Goal: Find specific page/section: Find specific page/section

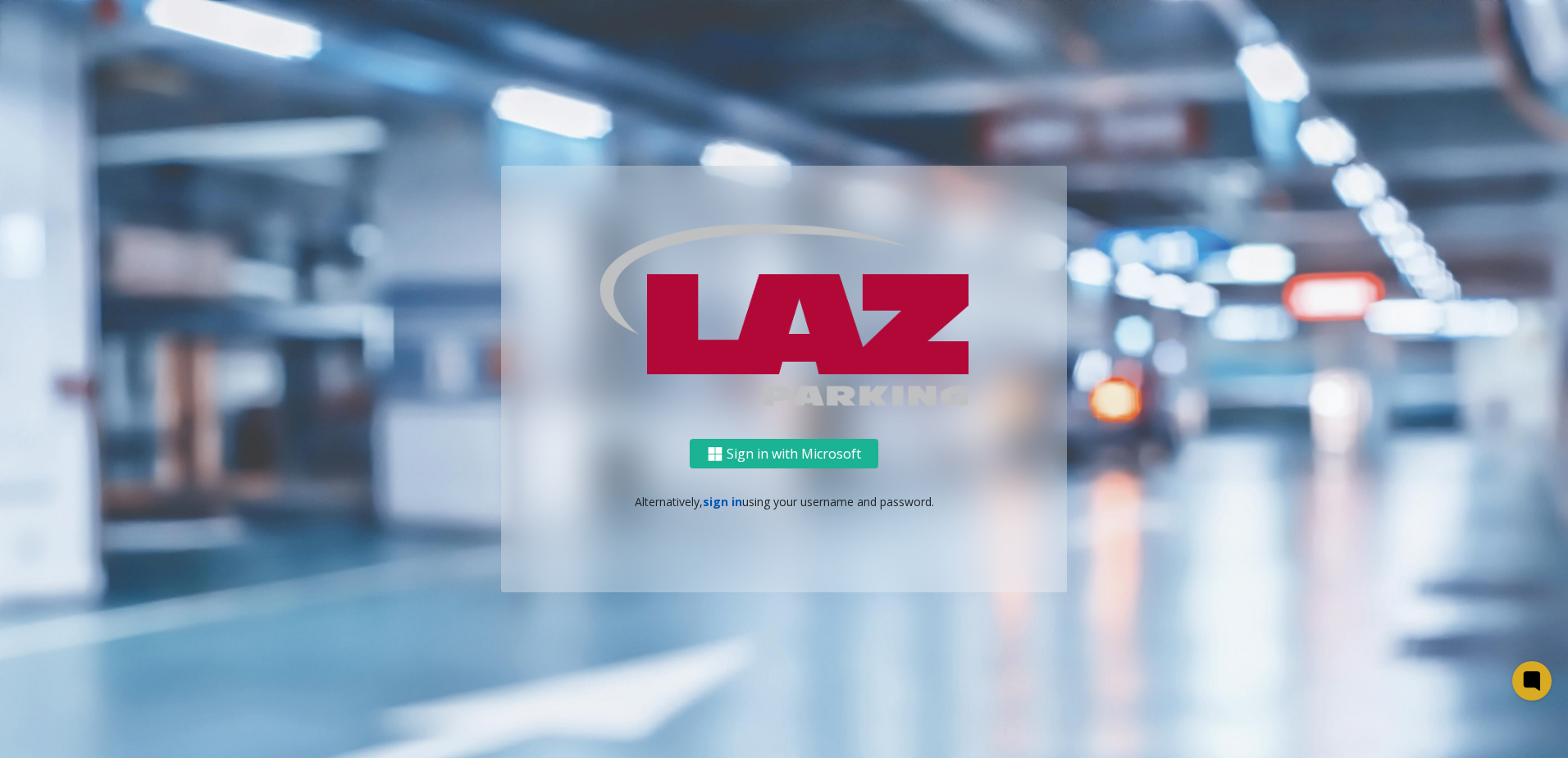
click at [724, 500] on link "sign in" at bounding box center [723, 502] width 40 height 16
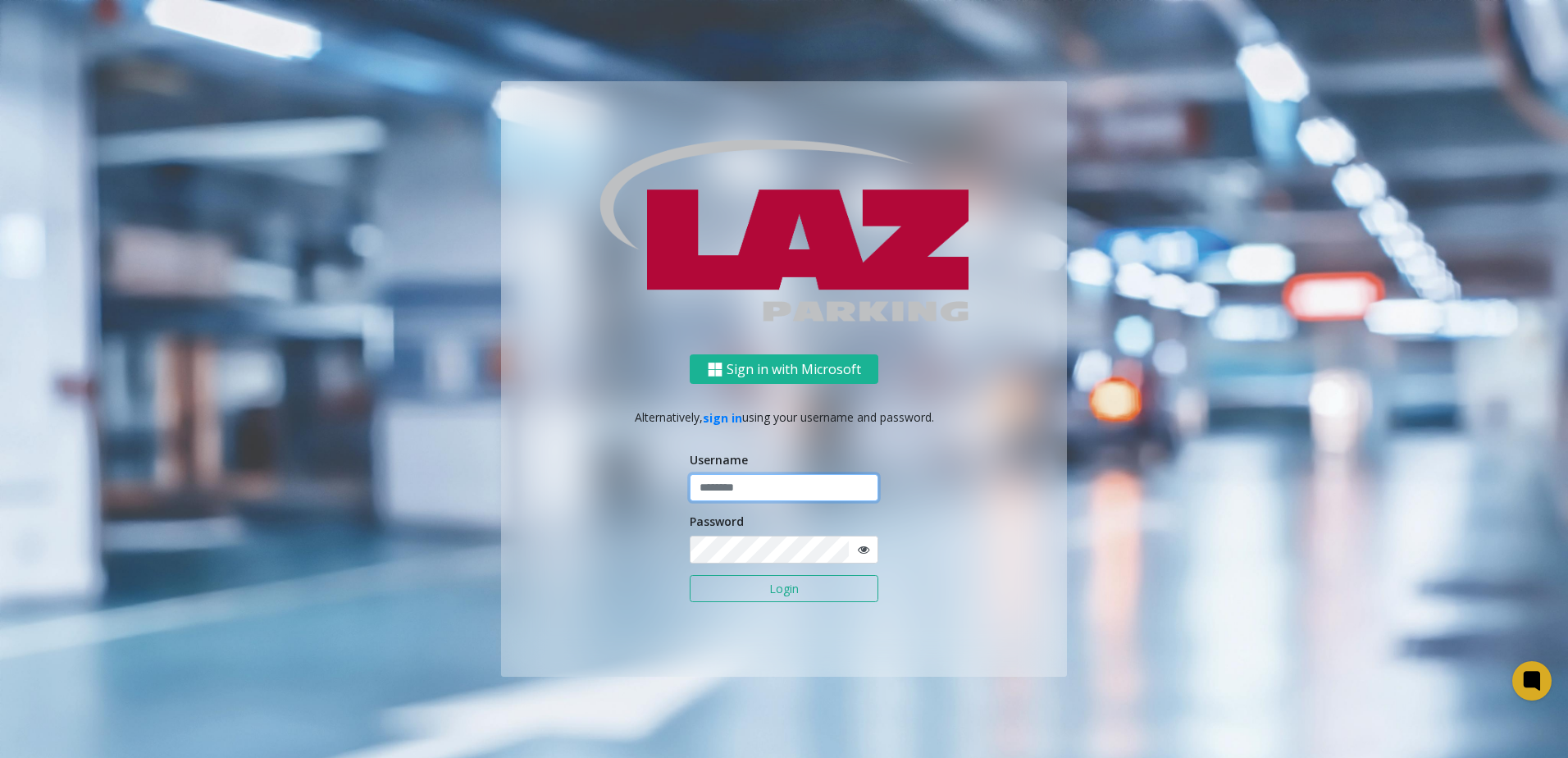
type input "*******"
click at [792, 595] on button "Login" at bounding box center [784, 589] width 189 height 28
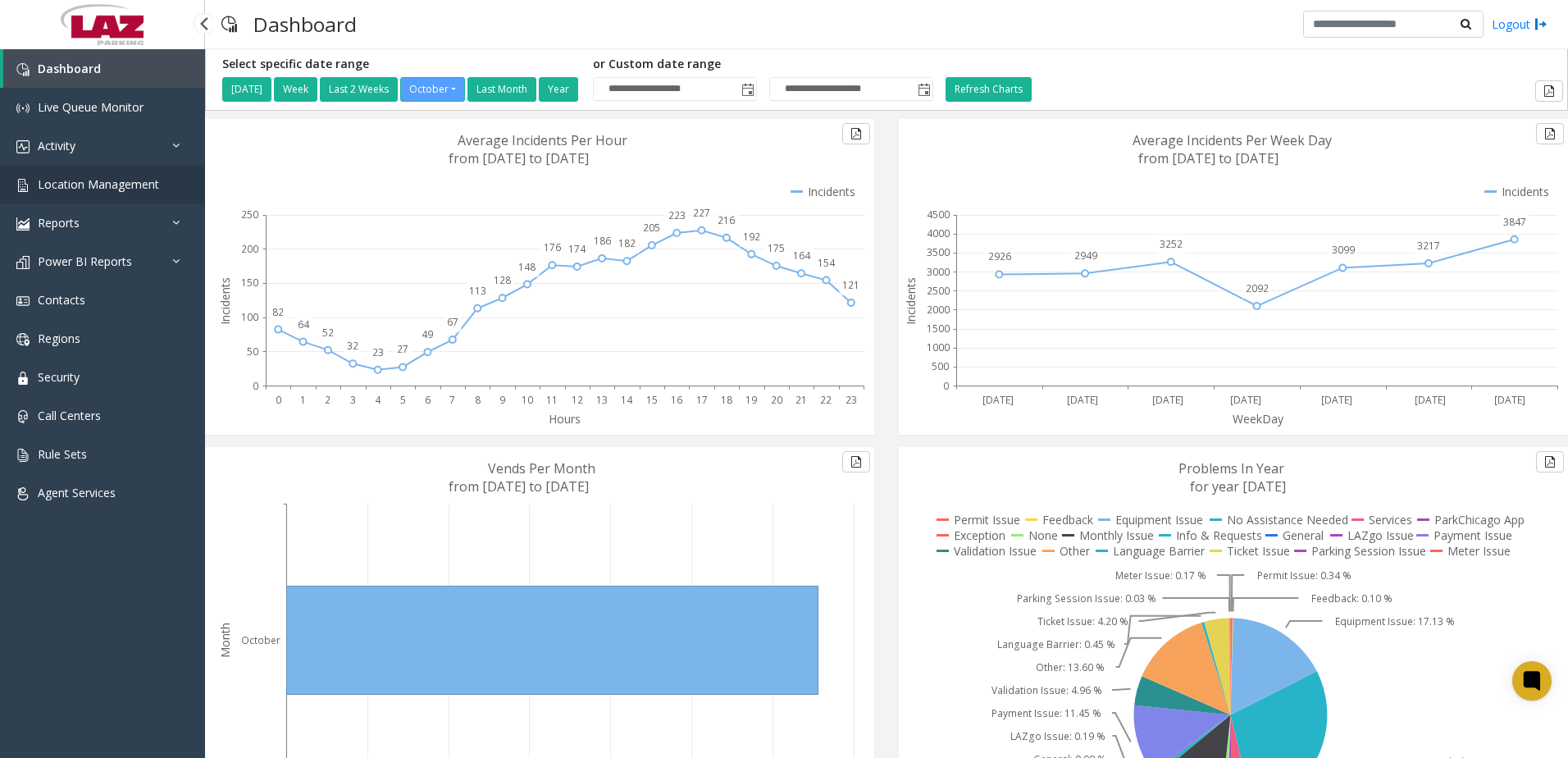
click at [92, 190] on span "Location Management" at bounding box center [99, 184] width 122 height 16
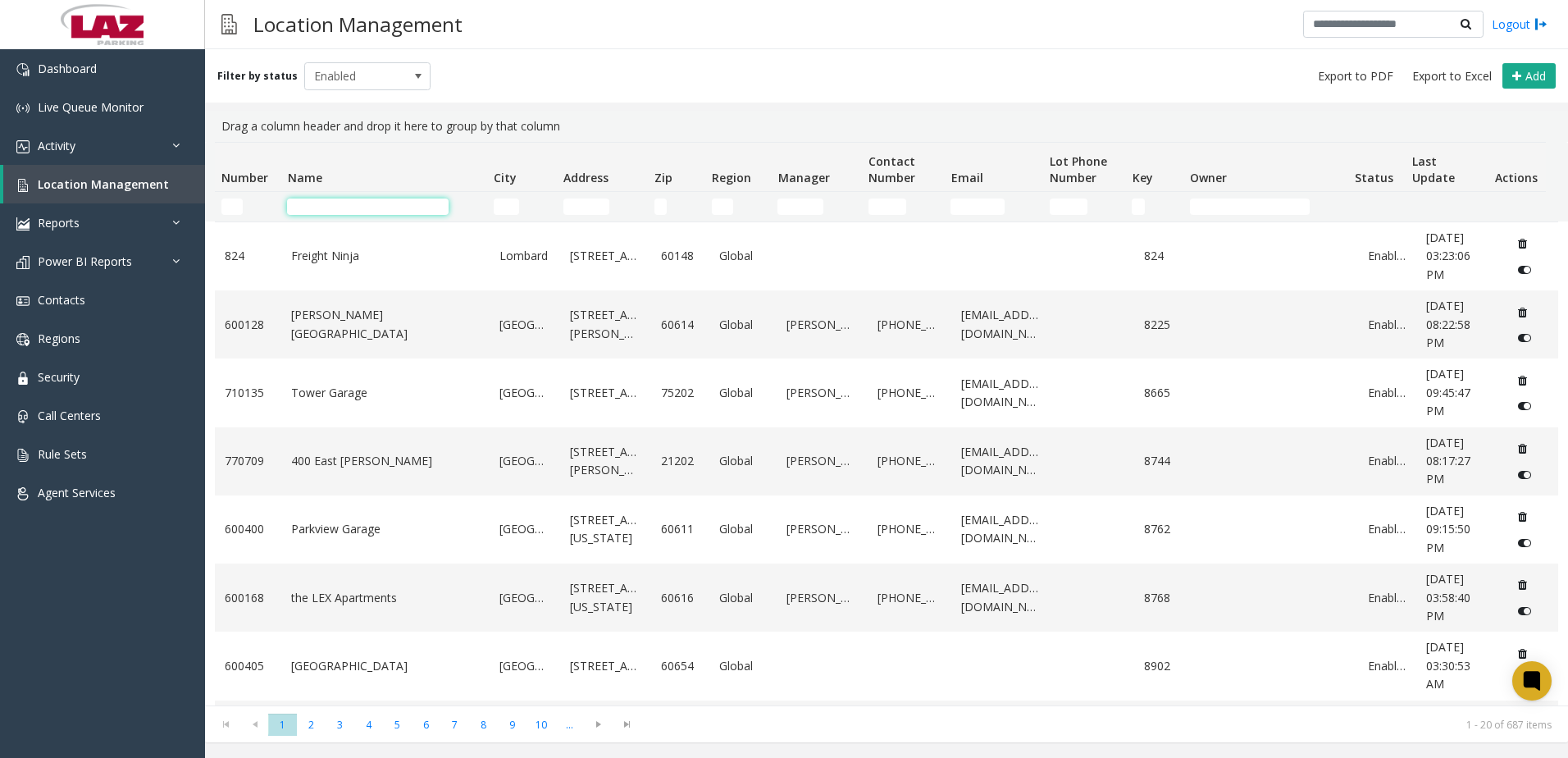
click at [360, 205] on input "Name Filter" at bounding box center [368, 206] width 161 height 17
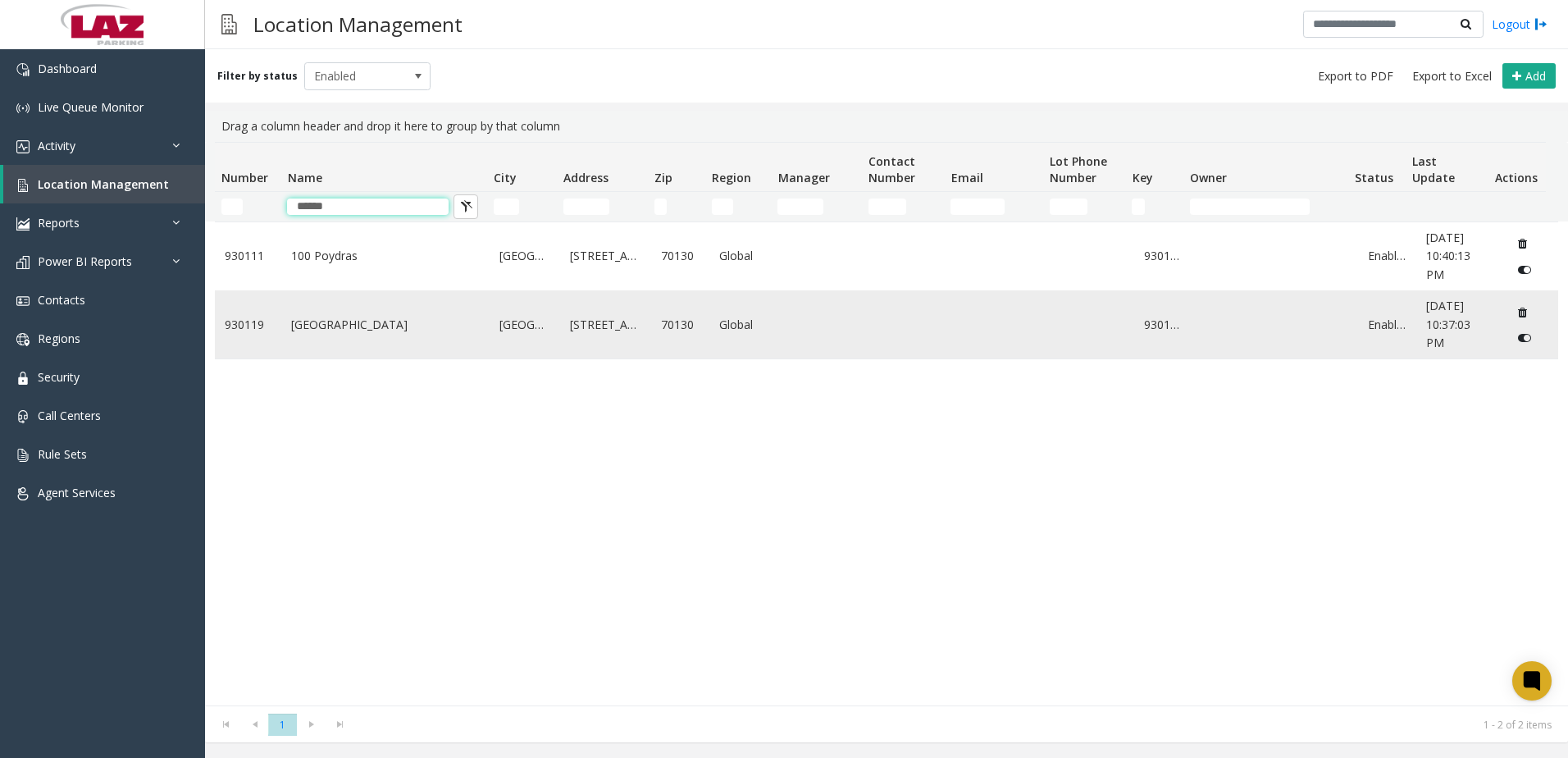
type input "******"
click at [361, 325] on link "[GEOGRAPHIC_DATA]" at bounding box center [385, 324] width 189 height 18
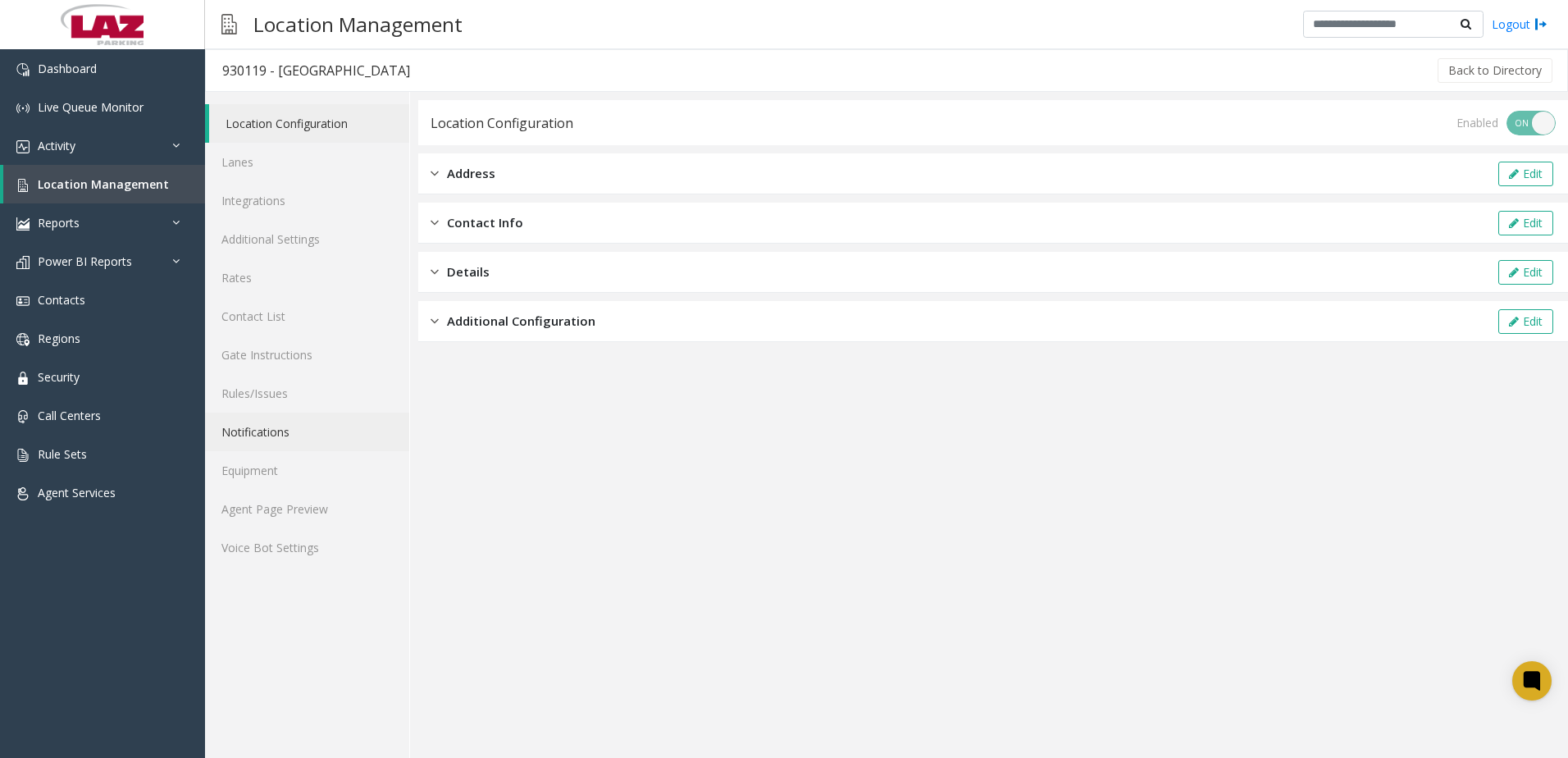
click at [275, 441] on link "Notifications" at bounding box center [308, 432] width 204 height 39
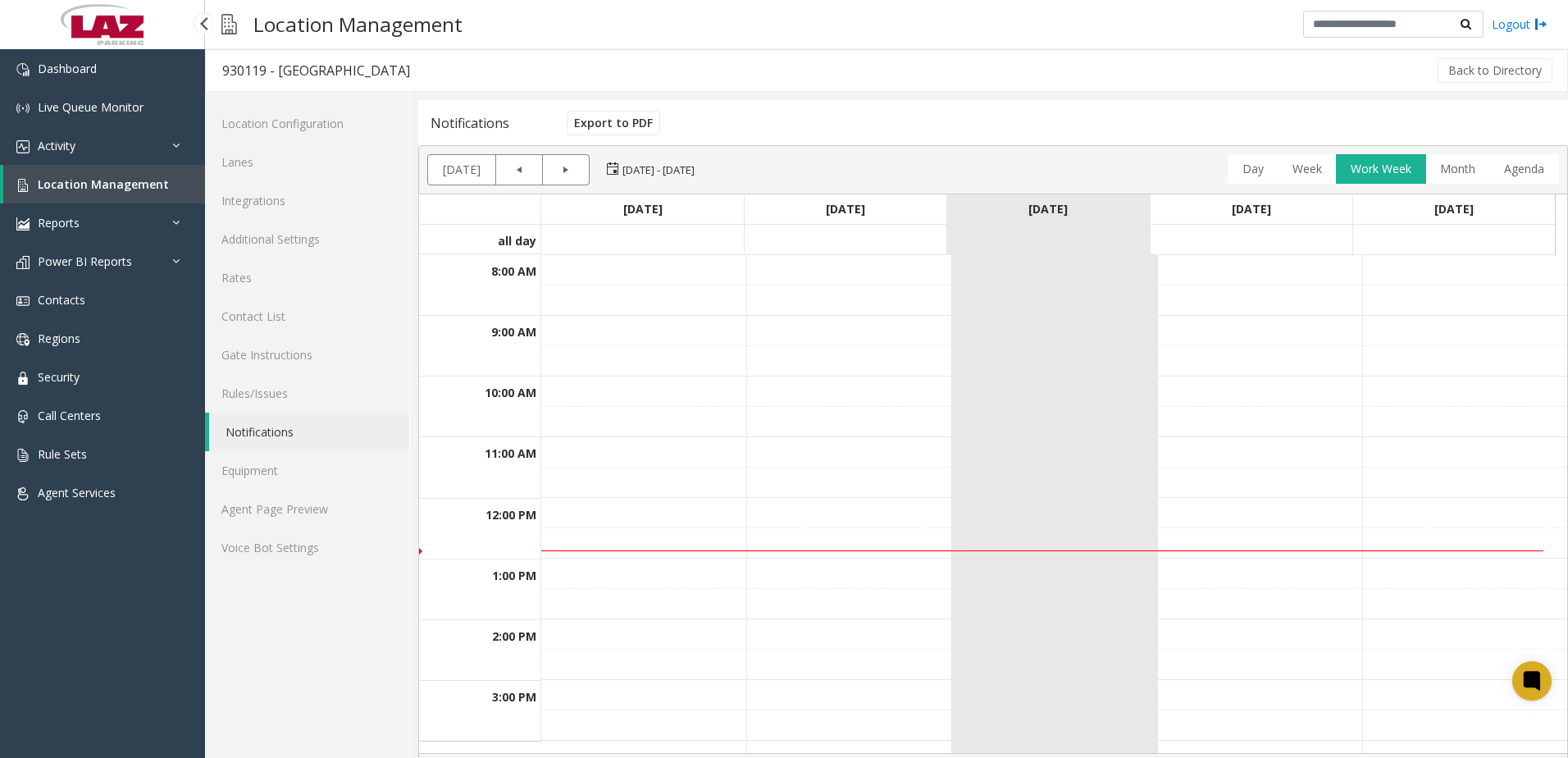
click at [159, 189] on span "Location Management" at bounding box center [103, 184] width 131 height 16
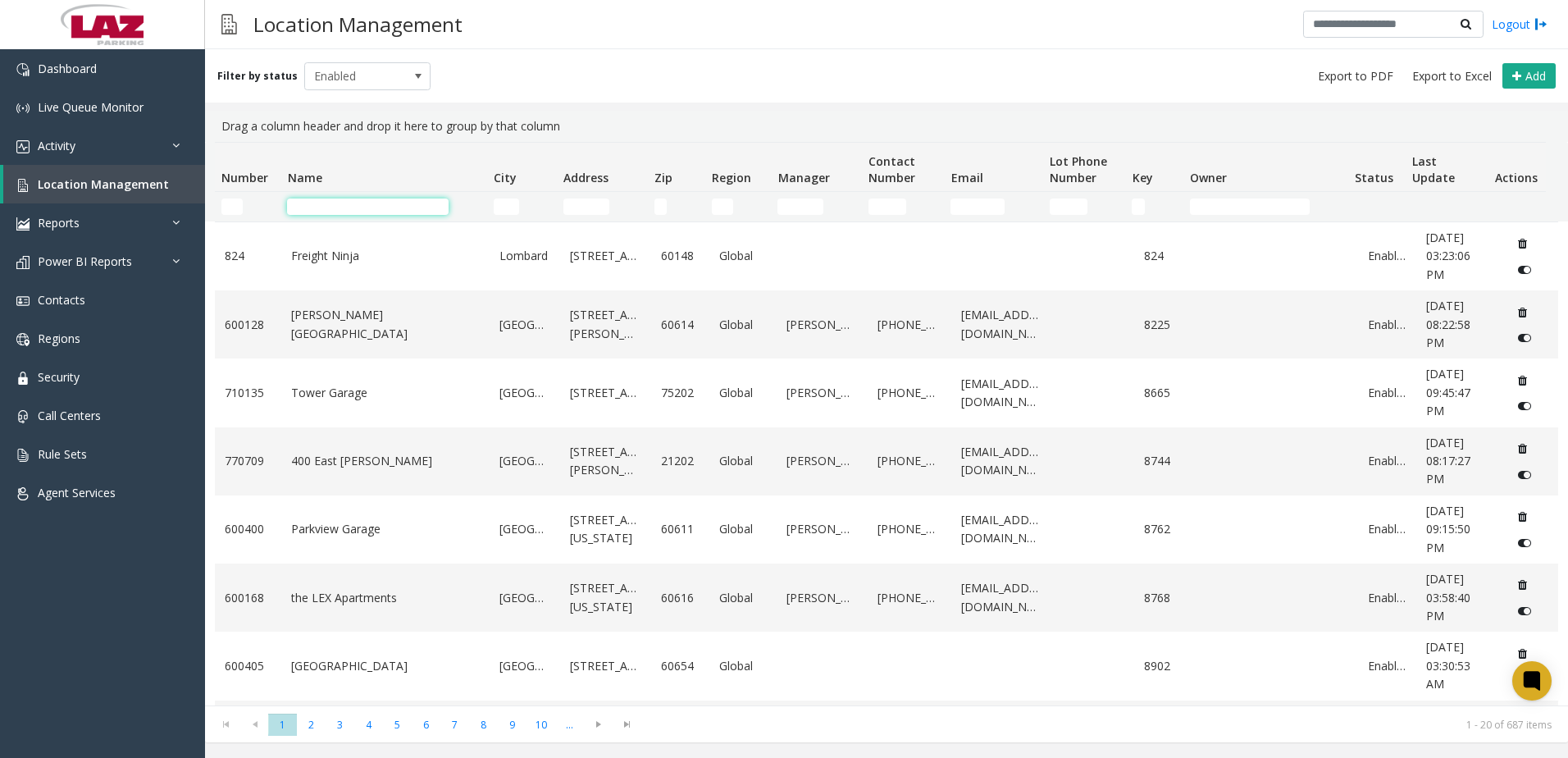
click at [331, 208] on input "Name Filter" at bounding box center [368, 206] width 161 height 17
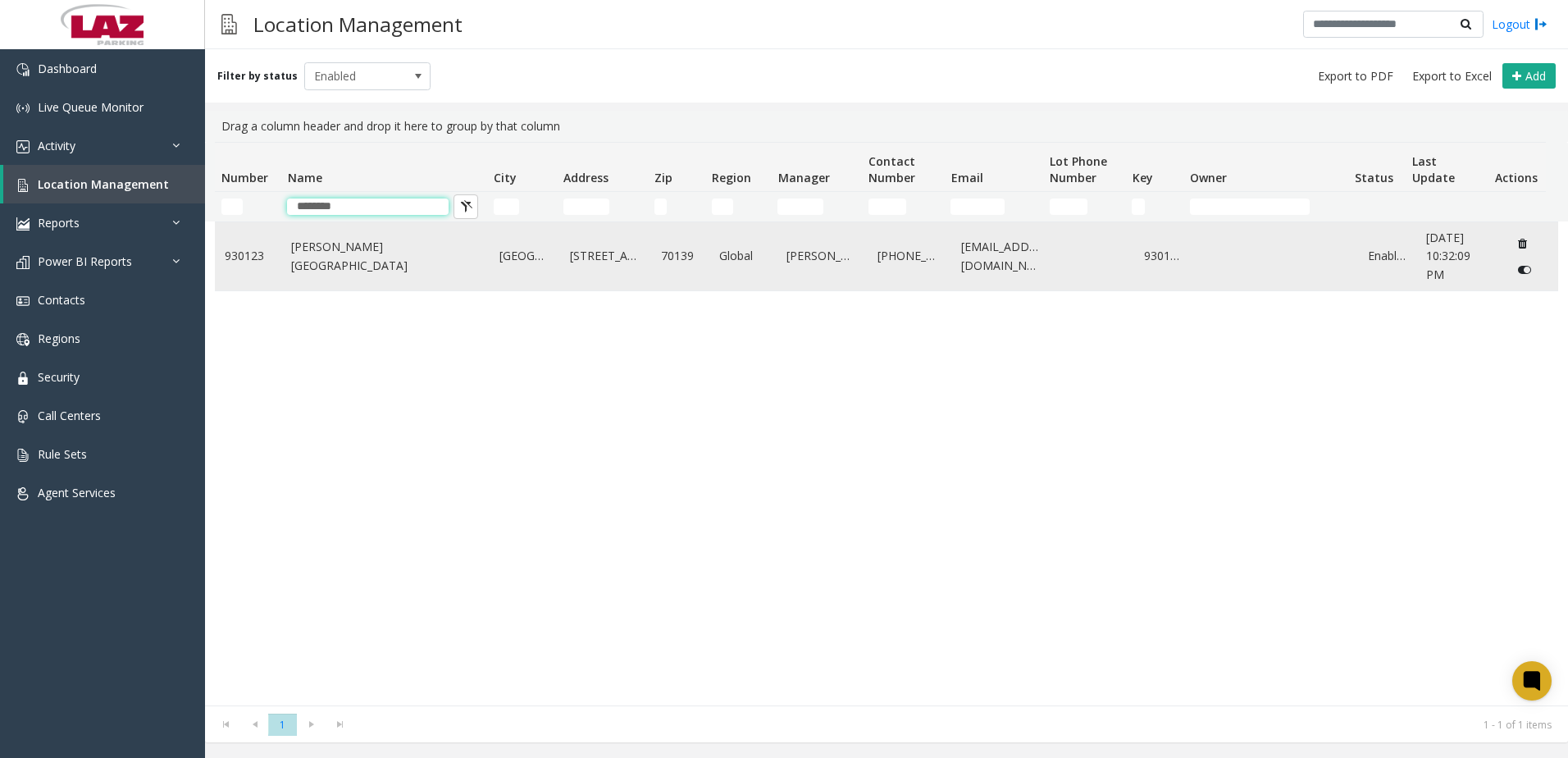
type input "*******"
click at [308, 283] on td "[PERSON_NAME][GEOGRAPHIC_DATA]" at bounding box center [385, 256] width 208 height 68
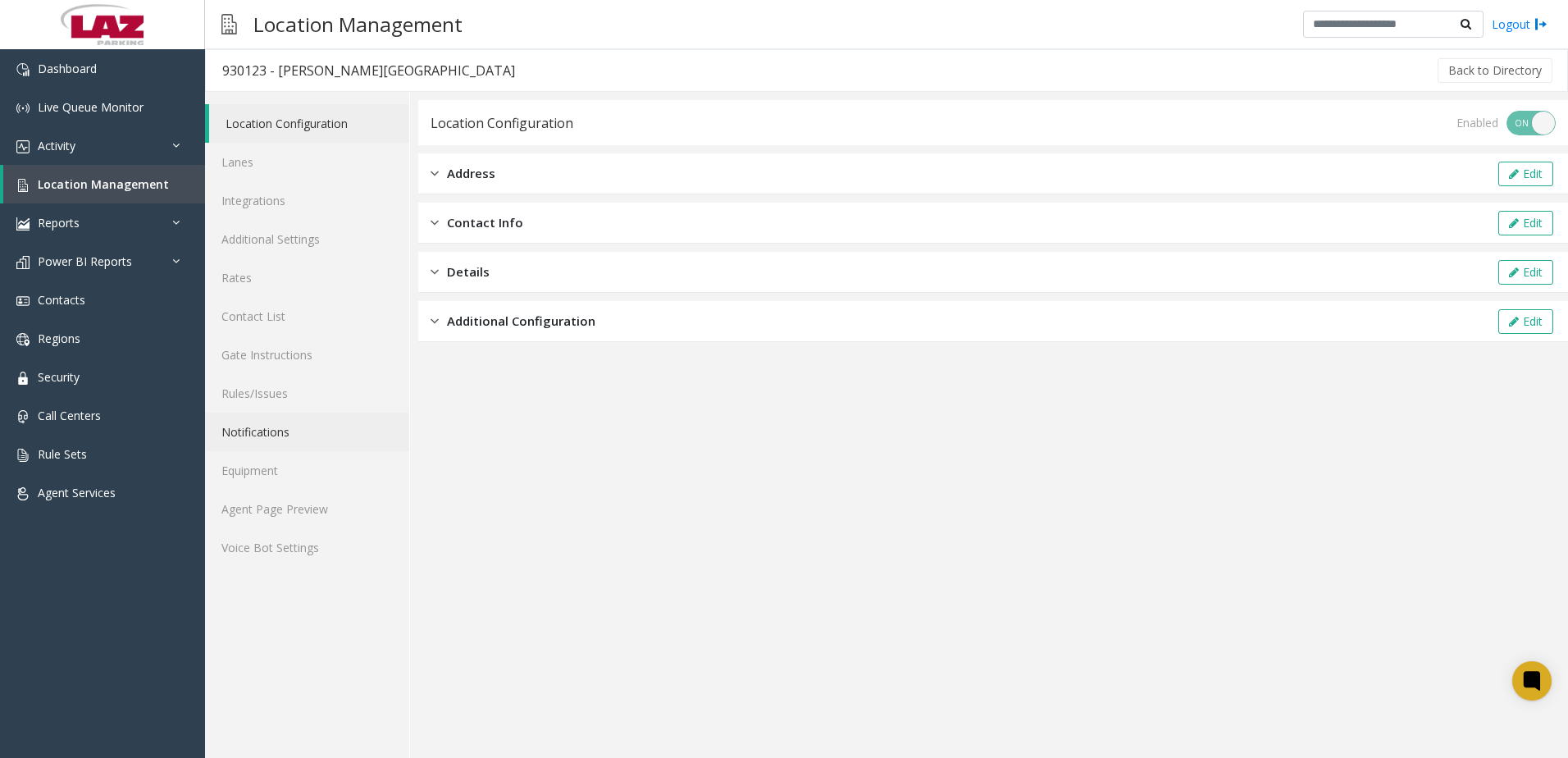
click at [292, 426] on link "Notifications" at bounding box center [308, 432] width 204 height 39
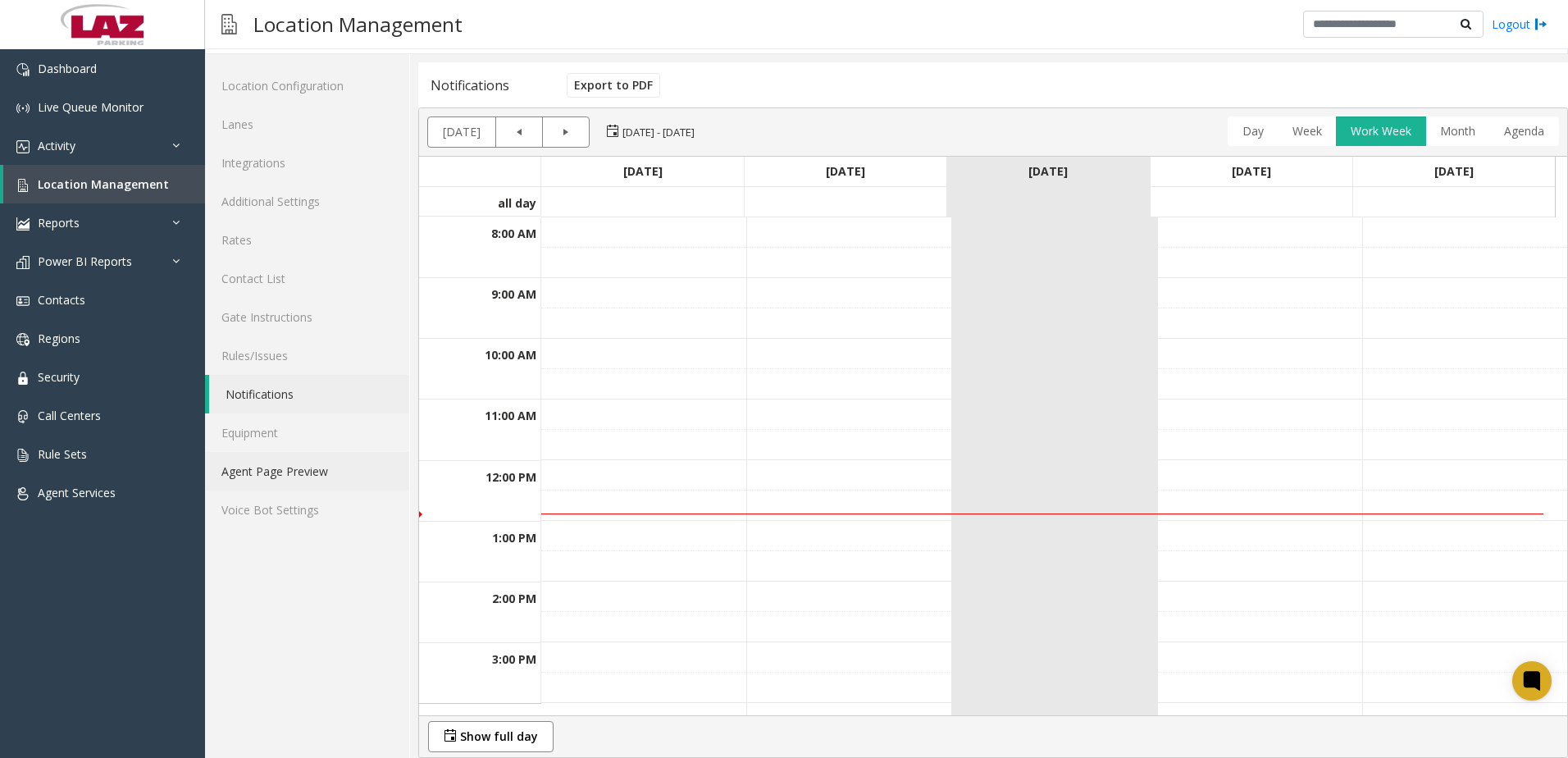
click at [307, 479] on link "Agent Page Preview" at bounding box center [308, 472] width 204 height 39
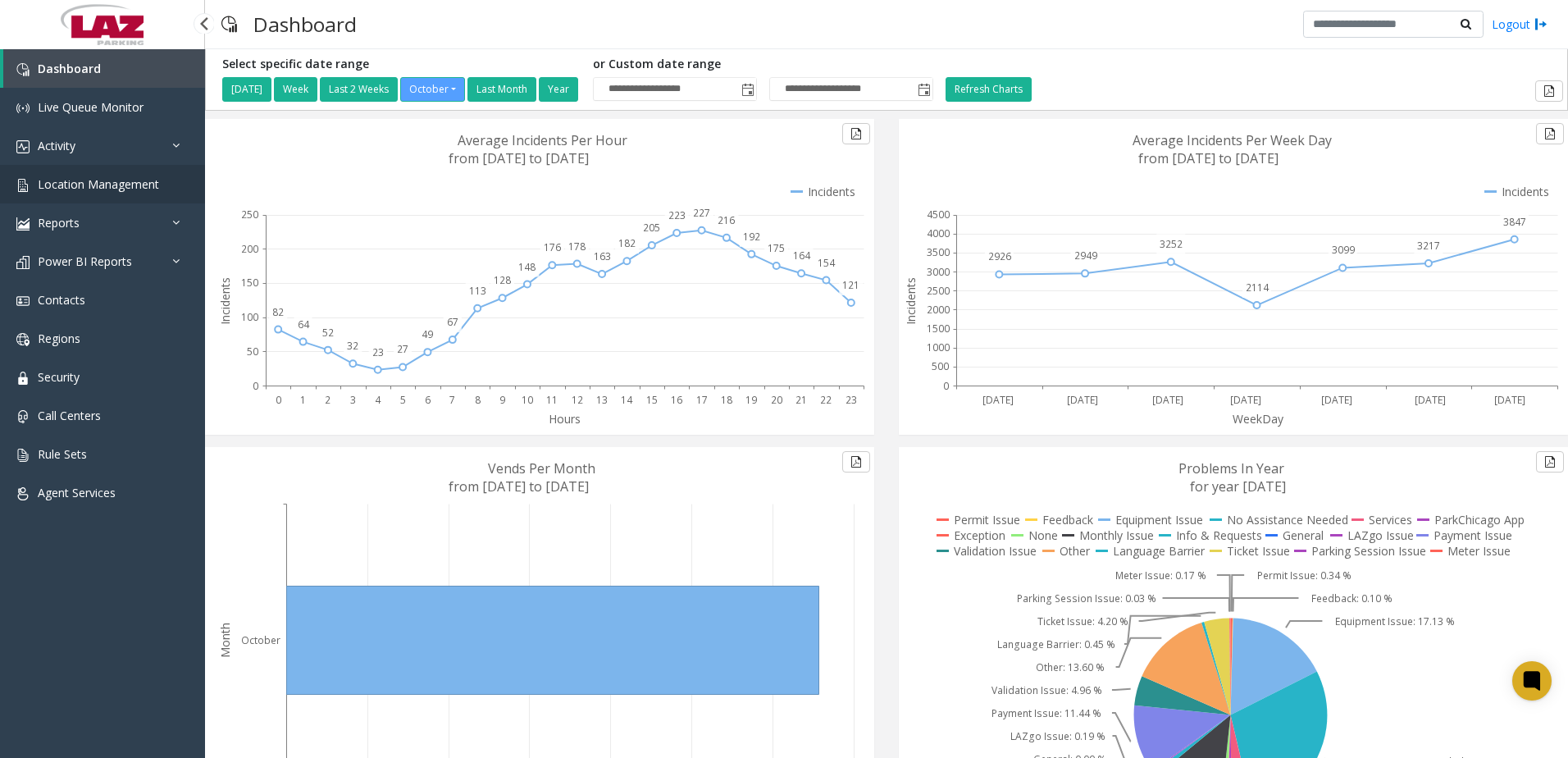
click at [58, 176] on span "Location Management" at bounding box center [99, 184] width 122 height 16
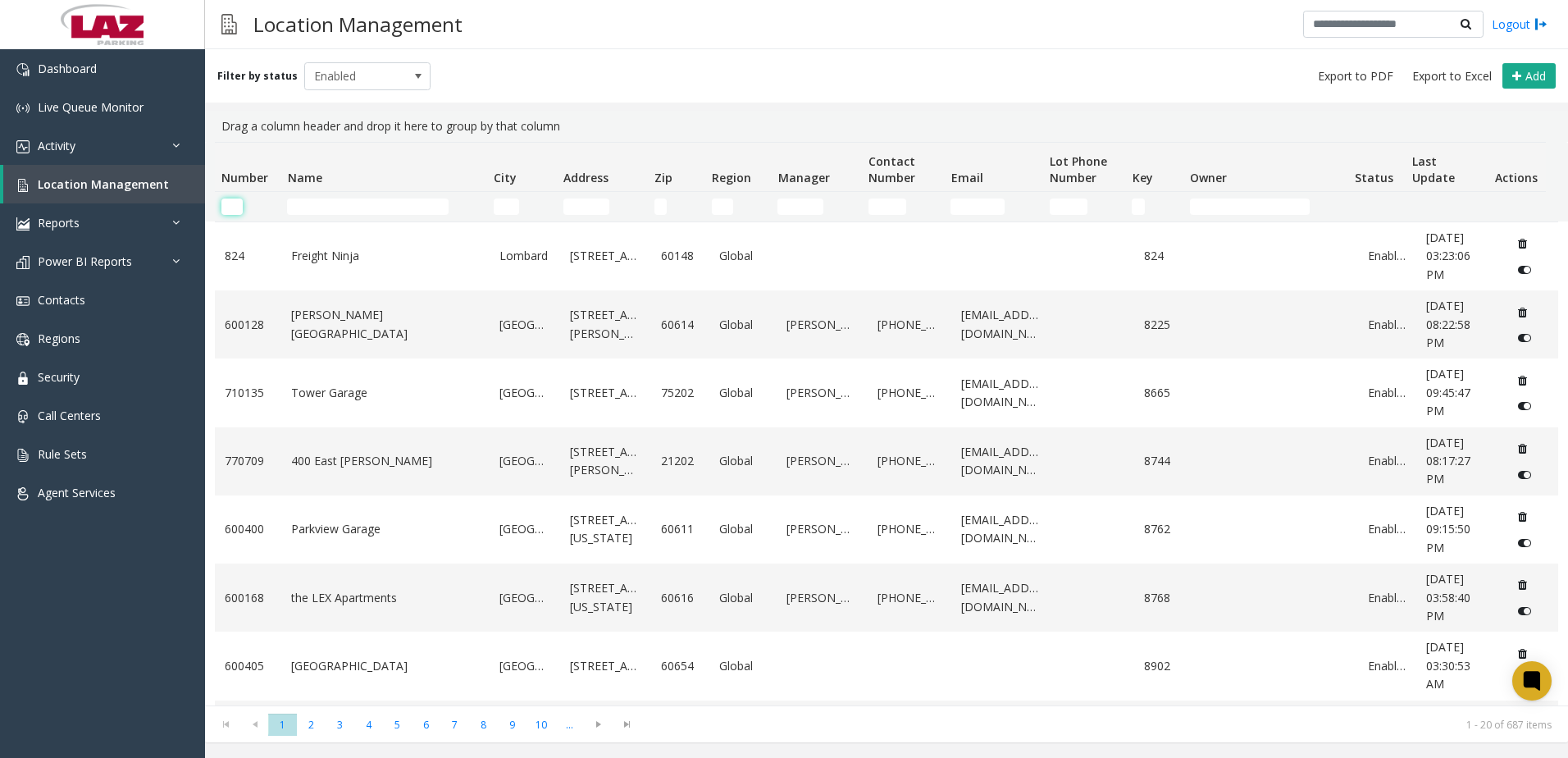
click at [231, 207] on input "Number Filter" at bounding box center [232, 206] width 21 height 17
paste input "******"
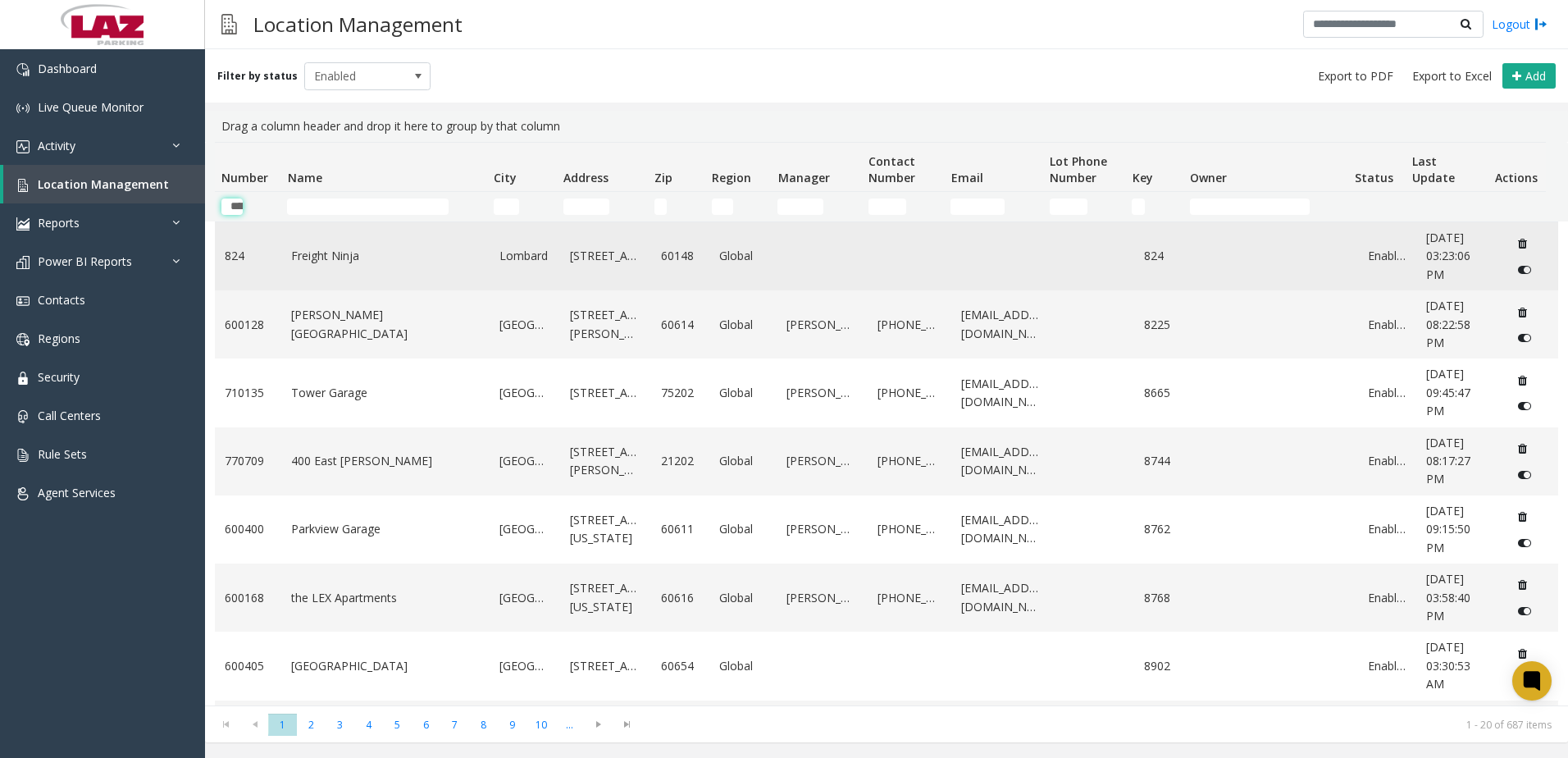
scroll to position [0, 27]
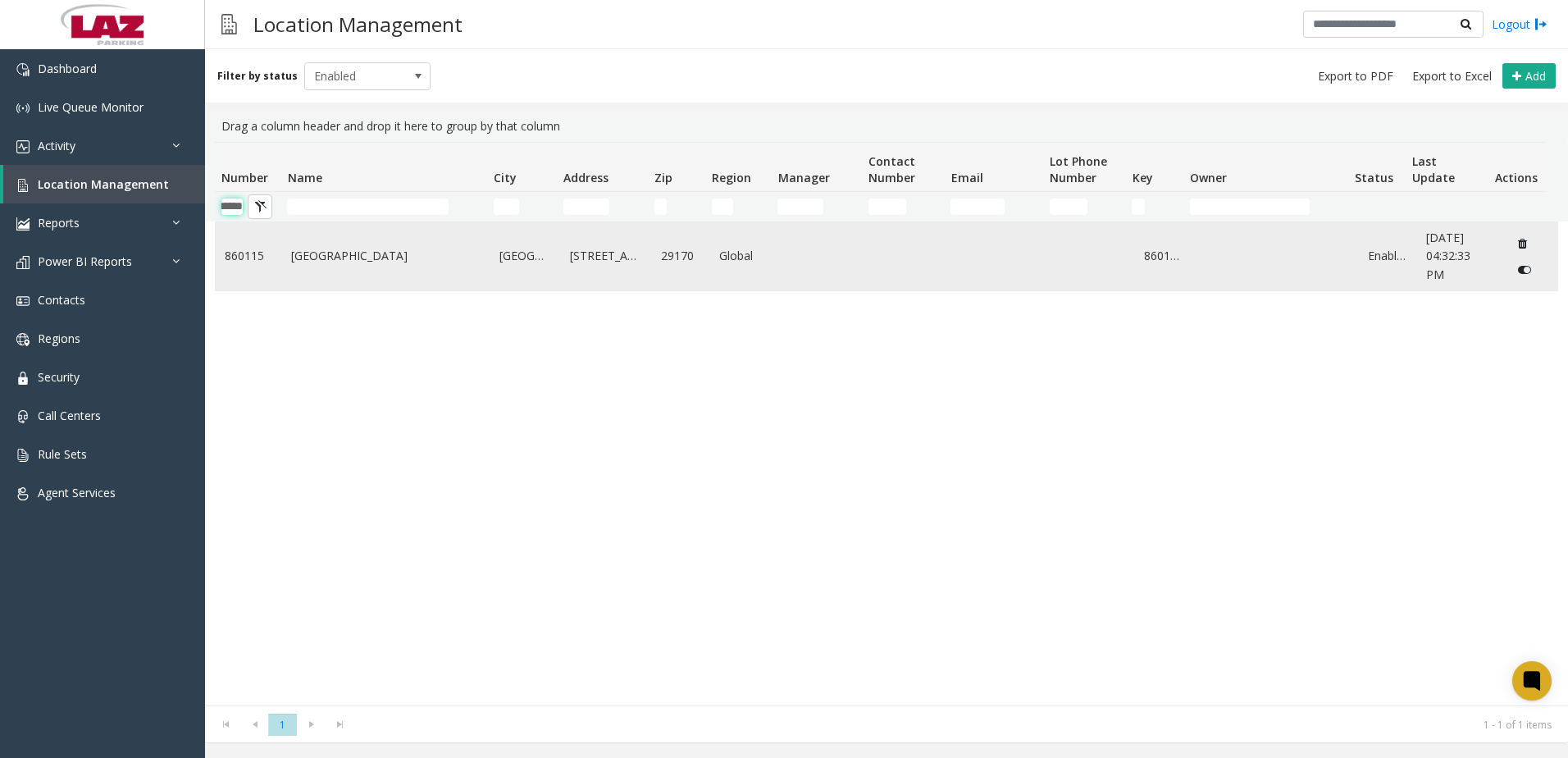
type input "******"
click at [350, 287] on td "Columbia Metropolitan Airport" at bounding box center [385, 256] width 208 height 68
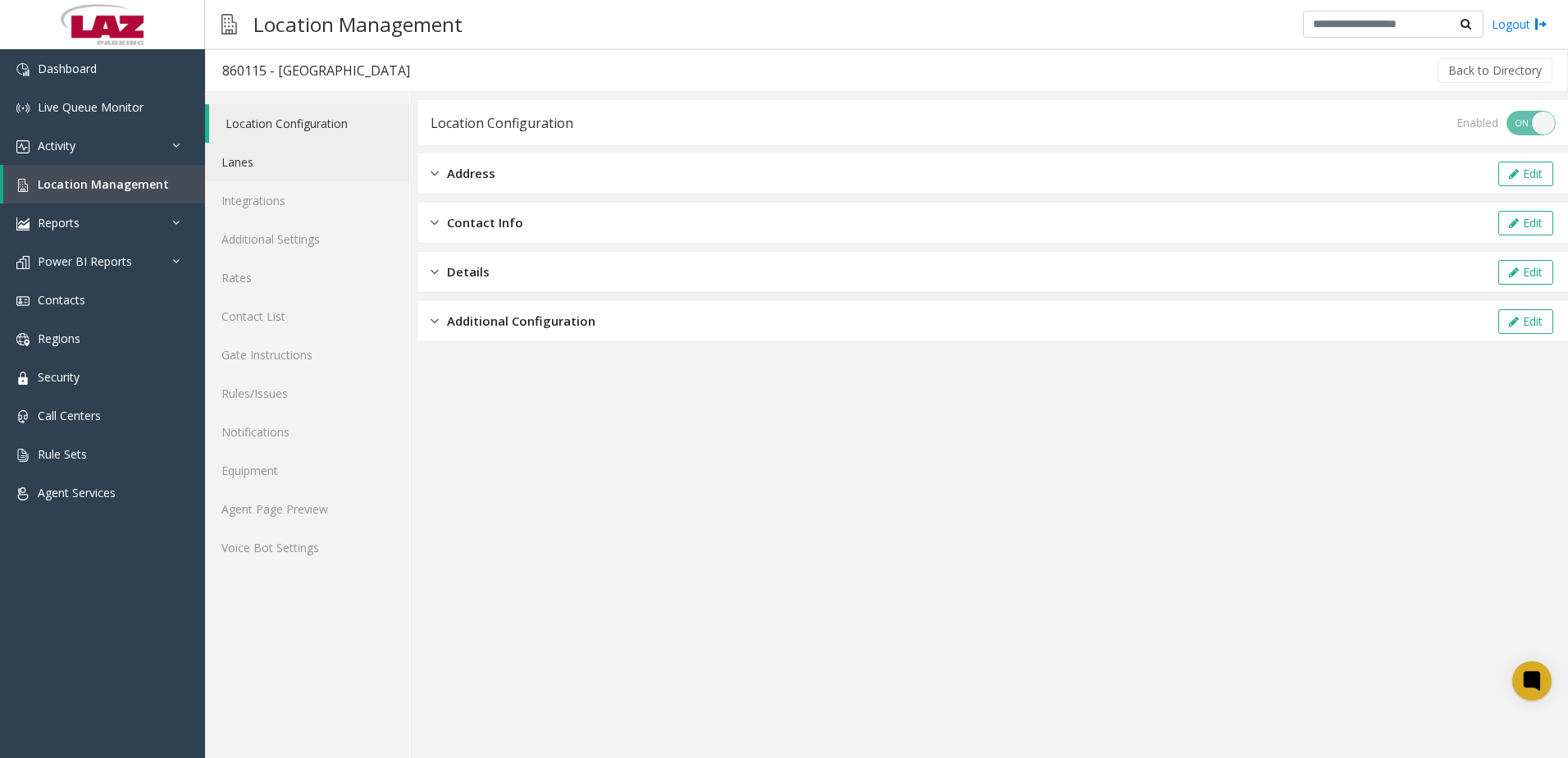
click at [278, 152] on link "Lanes" at bounding box center [308, 162] width 204 height 39
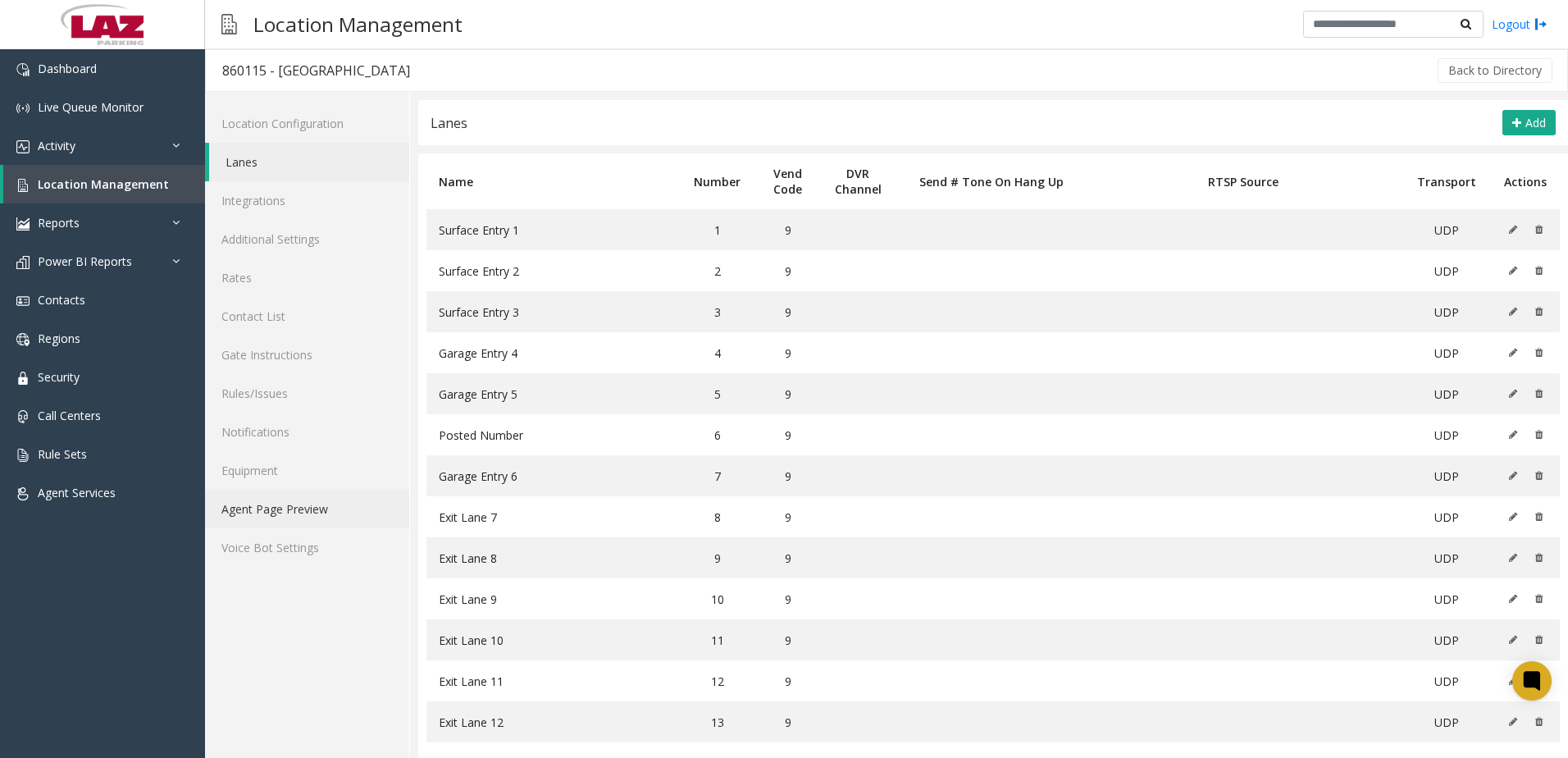
click at [301, 514] on link "Agent Page Preview" at bounding box center [308, 509] width 204 height 39
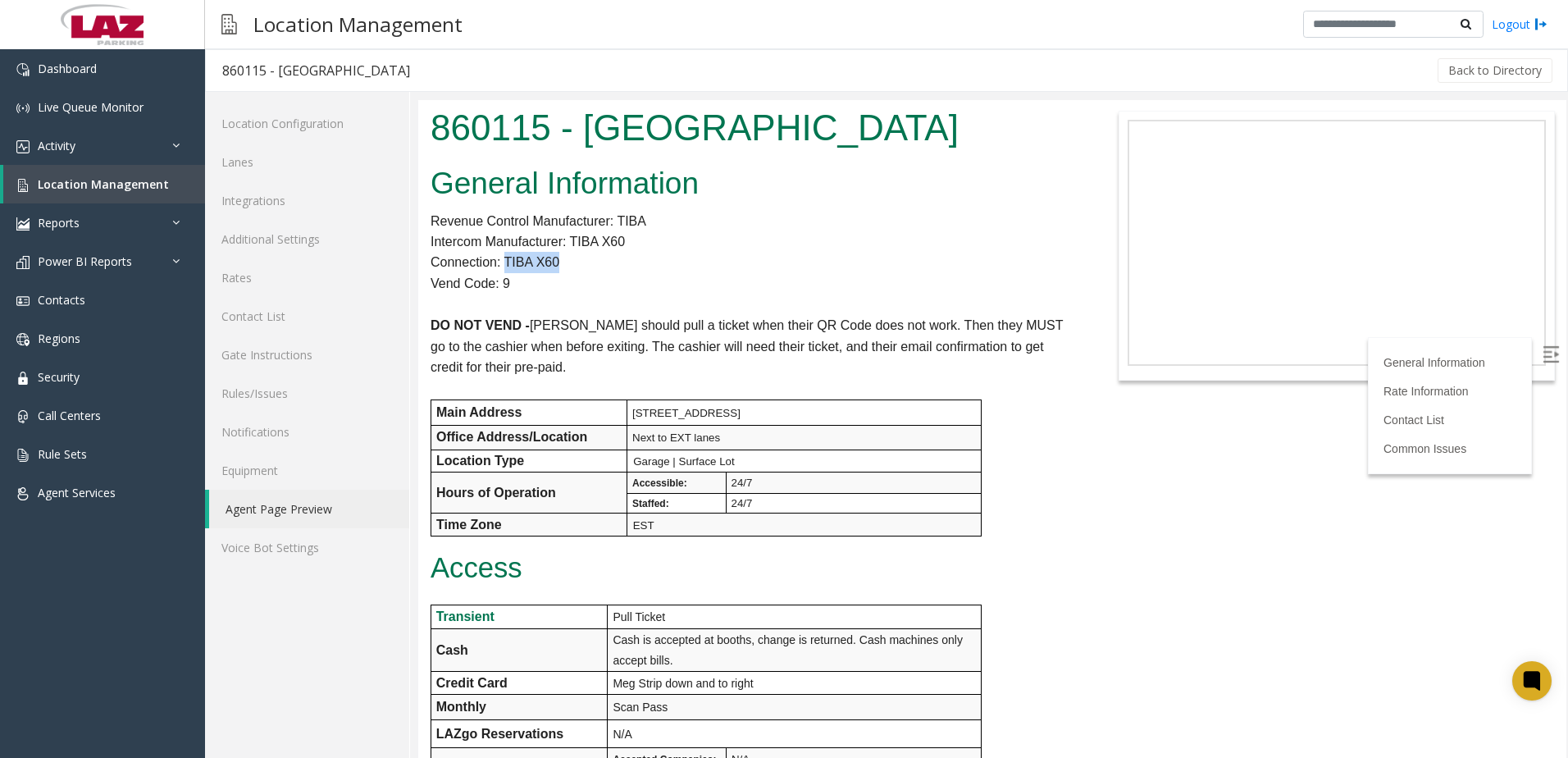
drag, startPoint x: 503, startPoint y: 259, endPoint x: 563, endPoint y: 258, distance: 60.0
click at [563, 258] on p "Connection: TIBA X60" at bounding box center [754, 263] width 645 height 21
click at [518, 373] on p "DO NOT VEND - Parker should pull a ticket when their QR Code does not work. The…" at bounding box center [754, 346] width 645 height 63
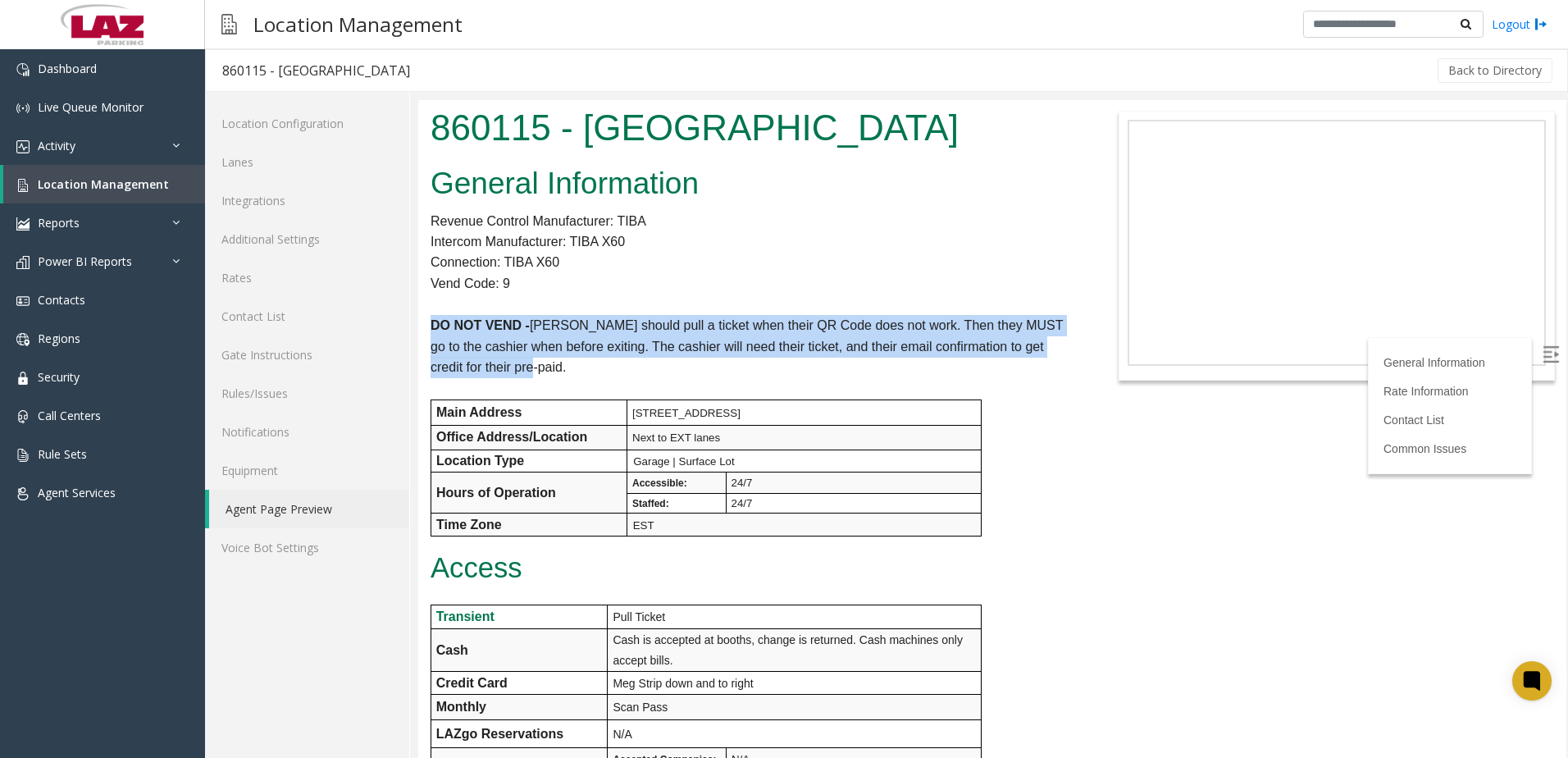
drag, startPoint x: 515, startPoint y: 365, endPoint x: 427, endPoint y: 323, distance: 97.5
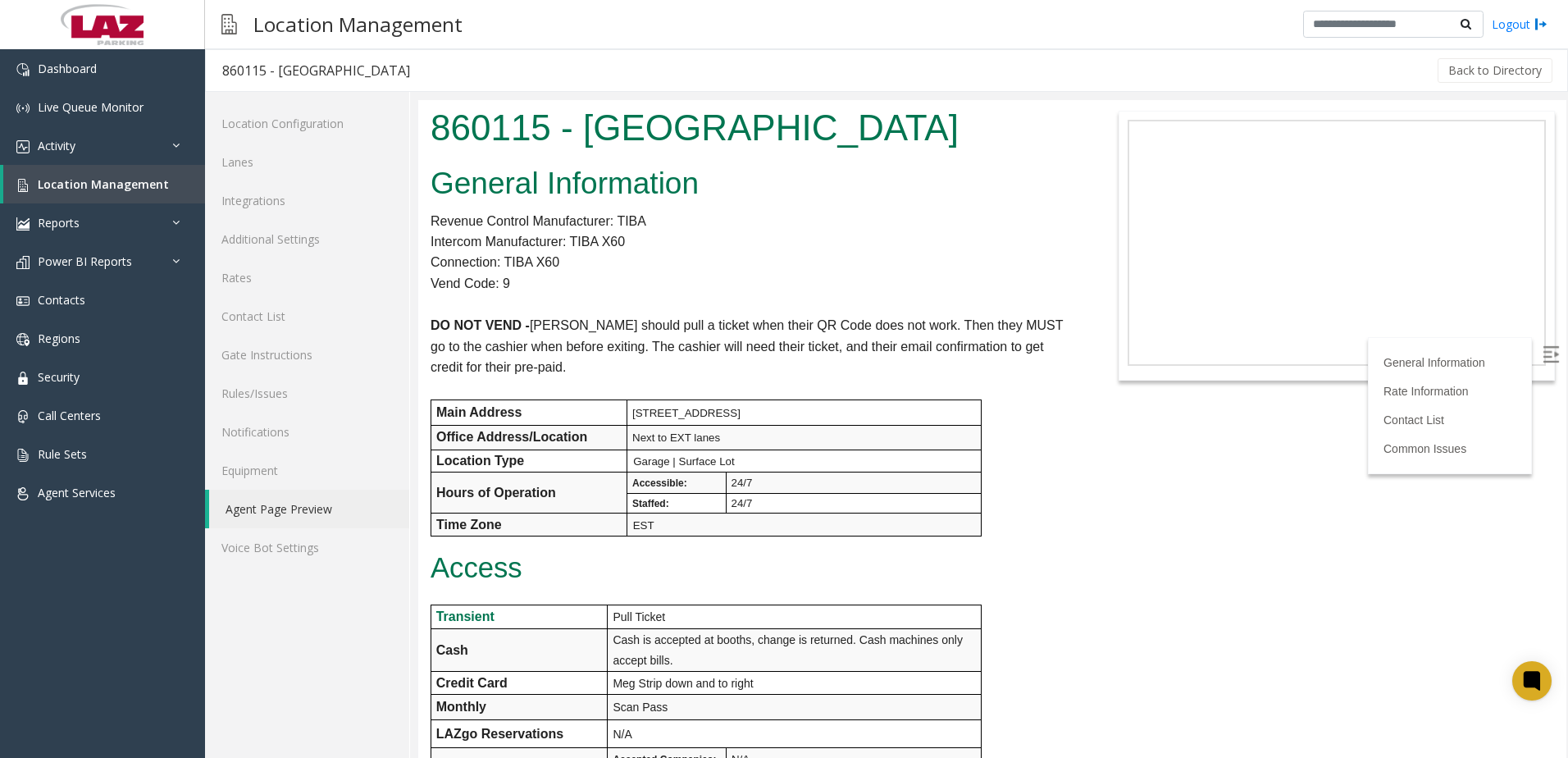
click at [740, 561] on p "Access" at bounding box center [754, 568] width 645 height 31
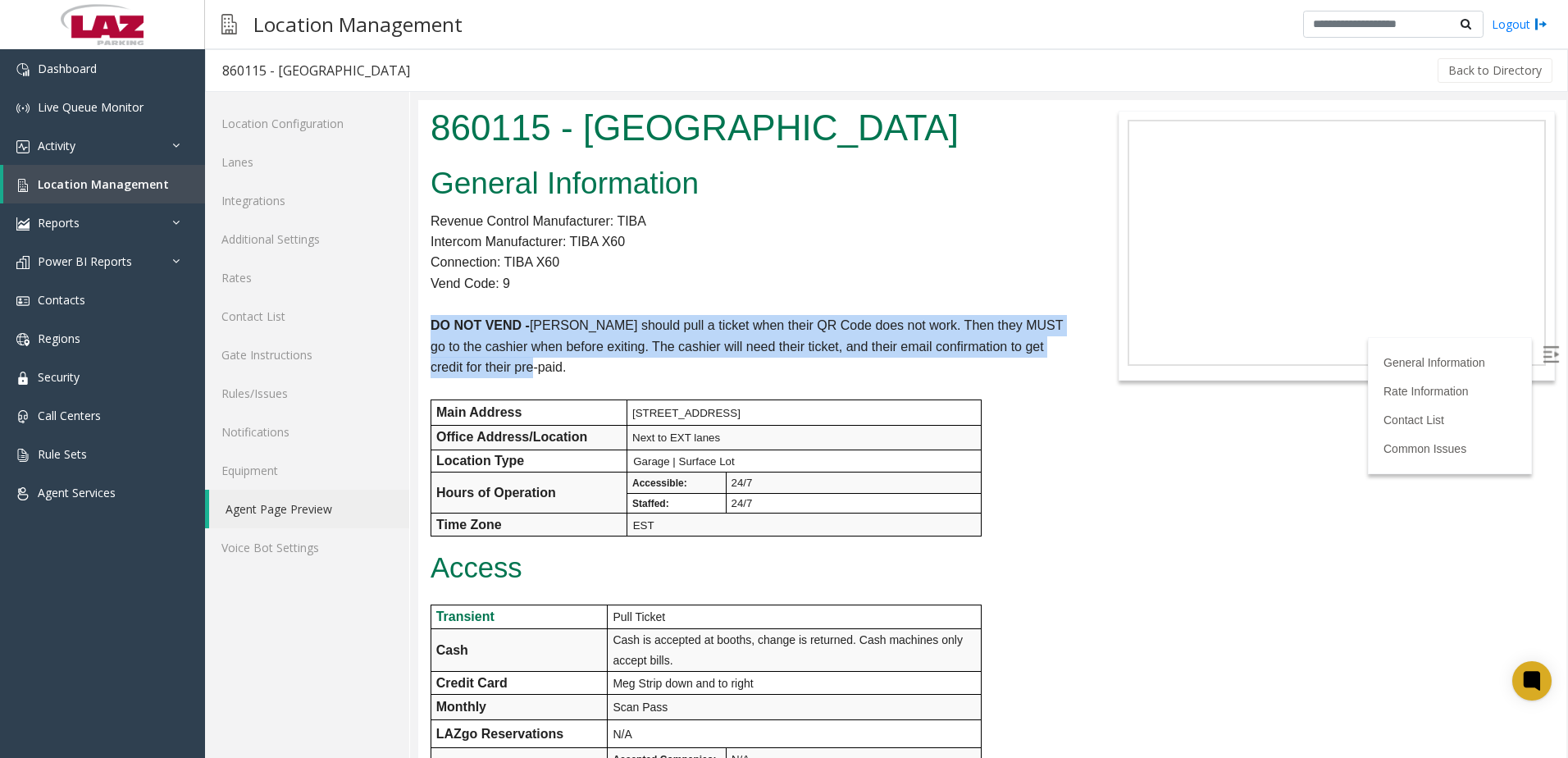
drag, startPoint x: 434, startPoint y: 329, endPoint x: 518, endPoint y: 370, distance: 93.5
click at [518, 370] on p "DO NOT VEND - Parker should pull a ticket when their QR Code does not work. The…" at bounding box center [754, 346] width 645 height 63
click at [670, 327] on o\ "DO NOT VEND - Parker should pull a ticket when their QR Code does not work. The…" at bounding box center [747, 346] width 633 height 56
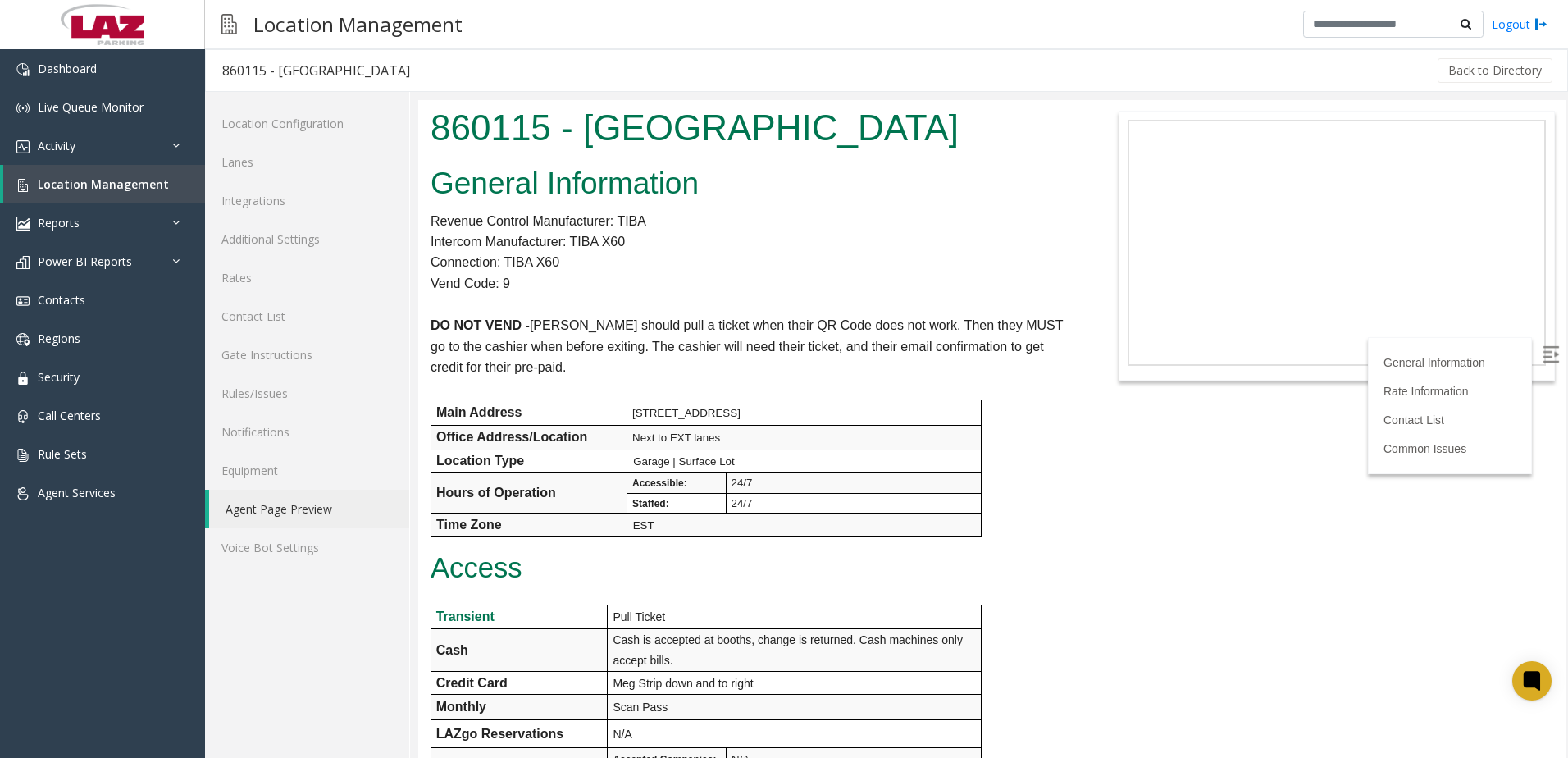
click at [598, 362] on p "DO NOT VEND - Parker should pull a ticket when their QR Code does not work. The…" at bounding box center [754, 346] width 645 height 63
click at [549, 375] on p "DO NOT VEND - Parker should pull a ticket when their QR Code does not work. The…" at bounding box center [754, 346] width 645 height 63
click at [506, 367] on o\ "DO NOT VEND - Parker should pull a ticket when their QR Code does not work. The…" at bounding box center [747, 346] width 633 height 56
drag, startPoint x: 573, startPoint y: 243, endPoint x: 629, endPoint y: 249, distance: 56.3
click at [629, 249] on p "Intercom Manufacturer: TIBA X60" at bounding box center [754, 242] width 645 height 21
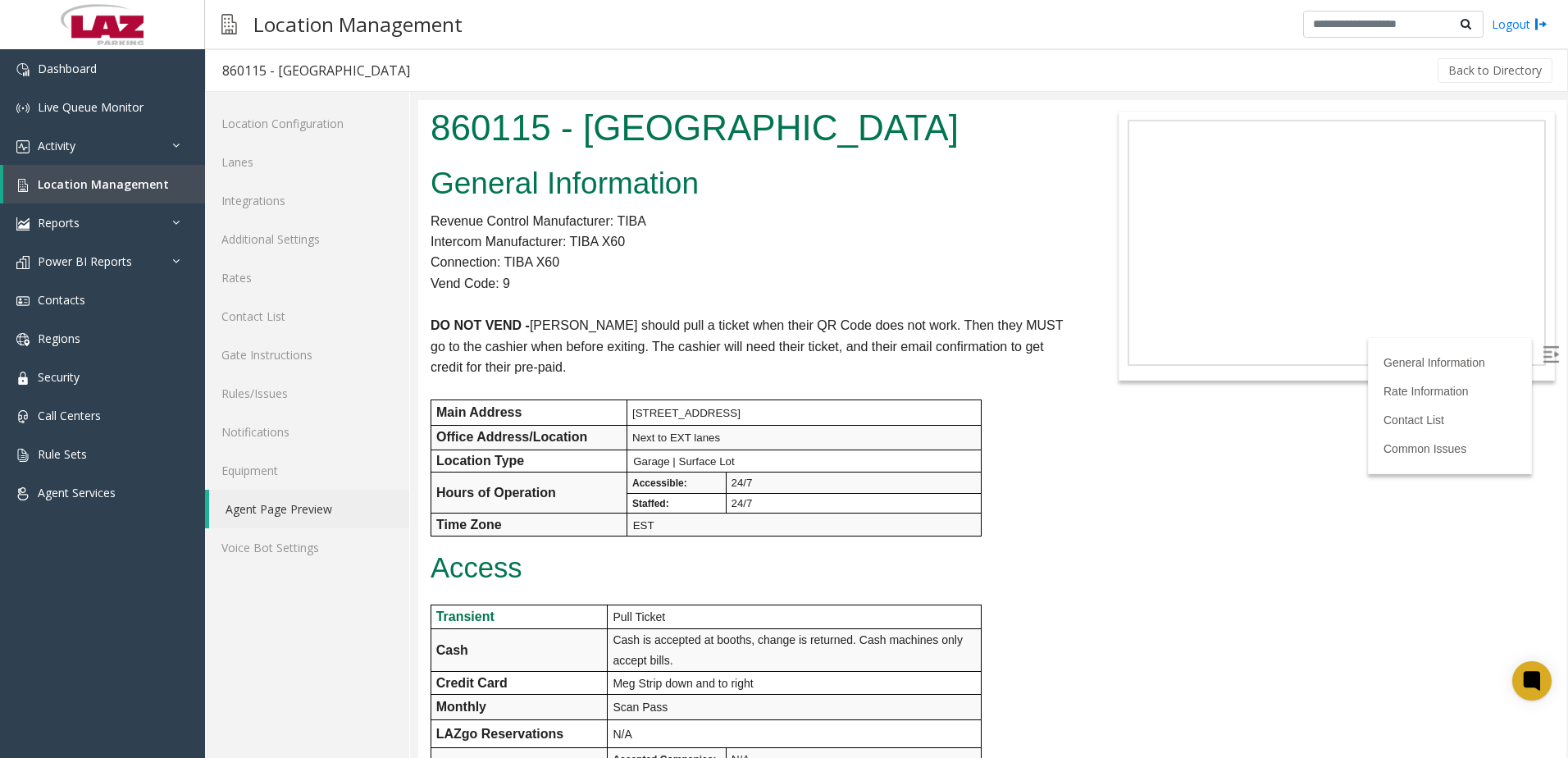
drag, startPoint x: 629, startPoint y: 249, endPoint x: 576, endPoint y: 256, distance: 53.5
click at [576, 256] on p "Connection: TIBA X60" at bounding box center [754, 263] width 645 height 21
drag, startPoint x: 571, startPoint y: 258, endPoint x: 426, endPoint y: 218, distance: 150.4
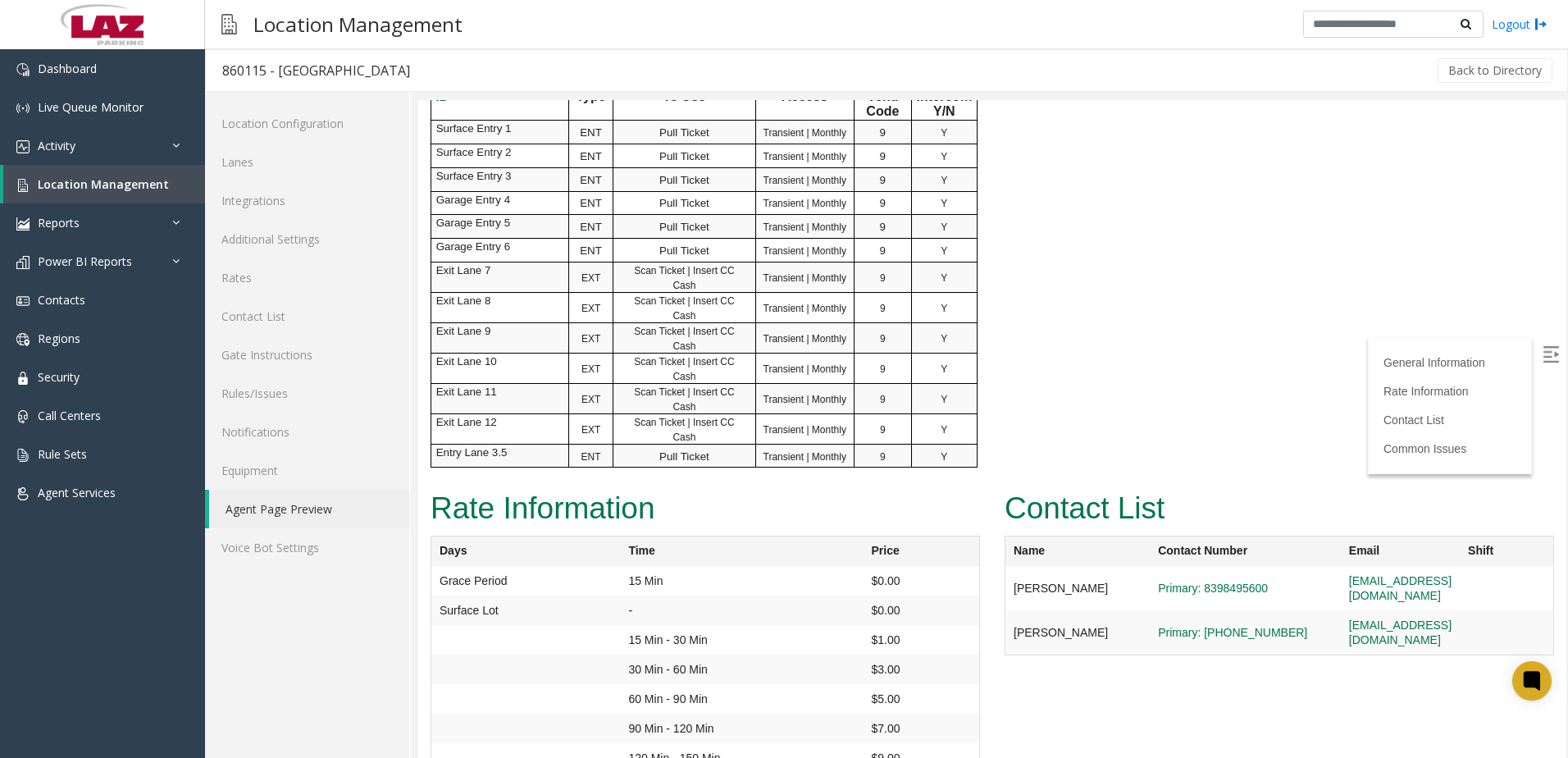
scroll to position [985, 0]
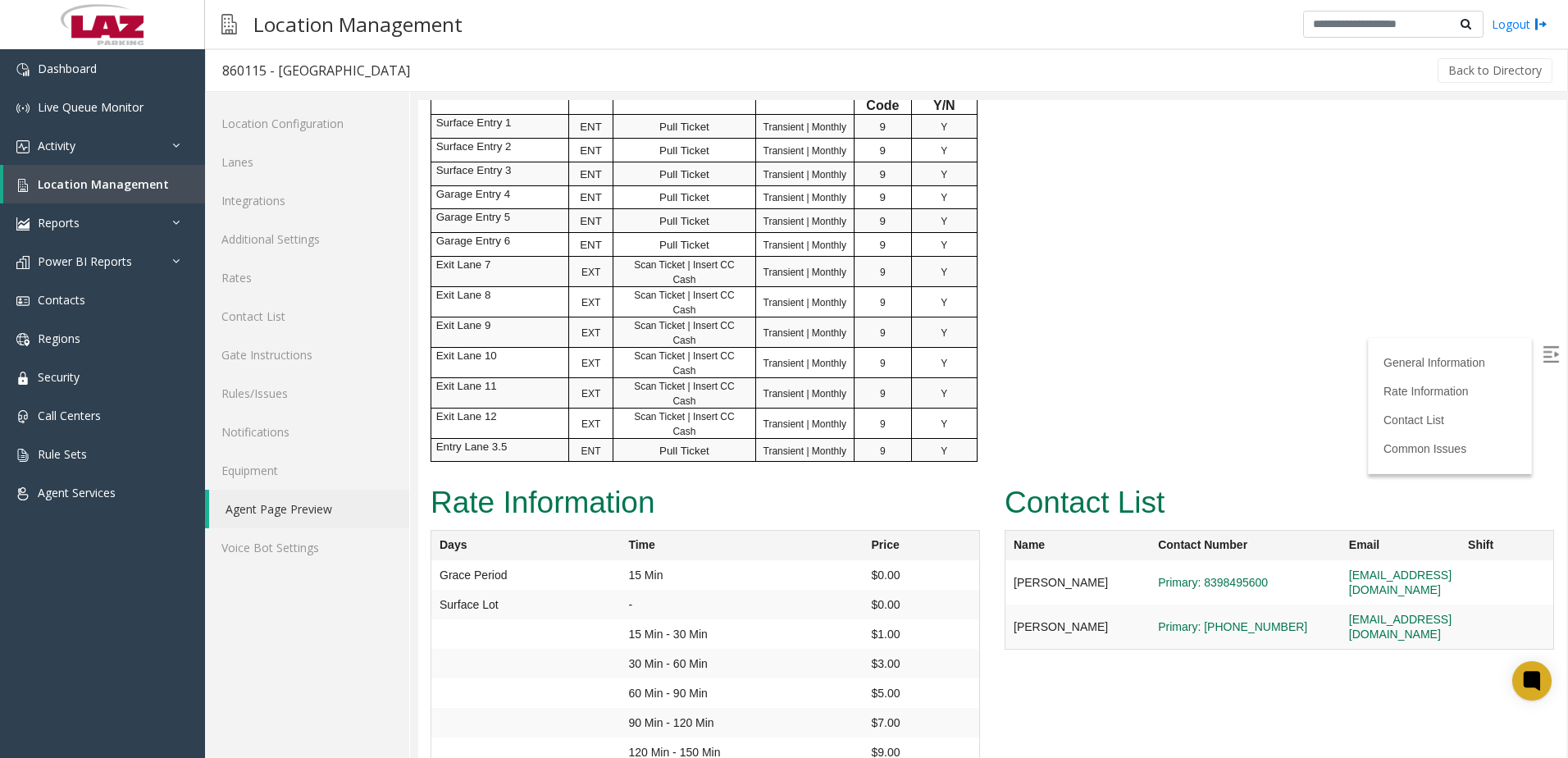
click at [1543, 360] on img at bounding box center [1551, 354] width 17 height 17
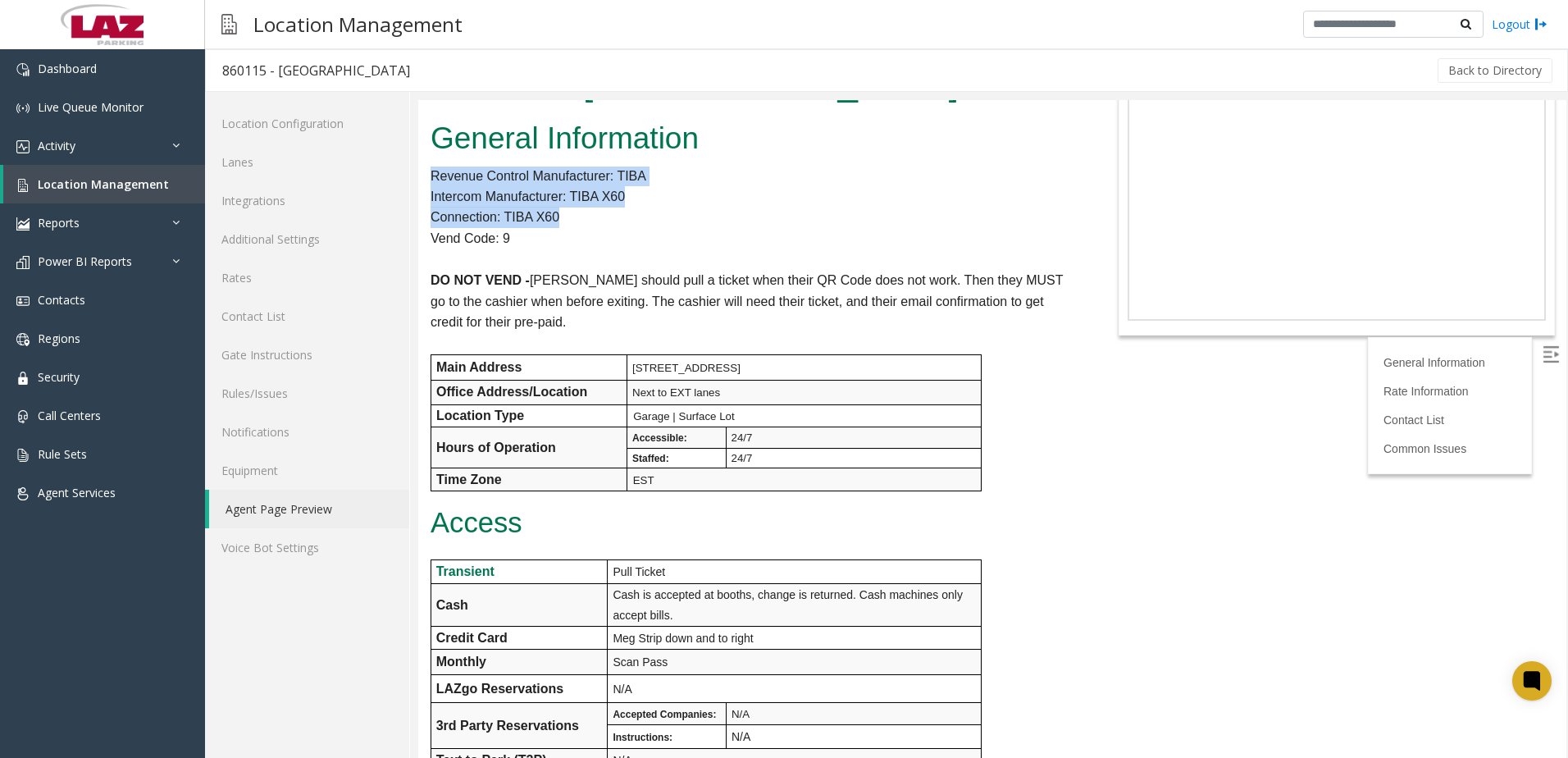
scroll to position [0, 0]
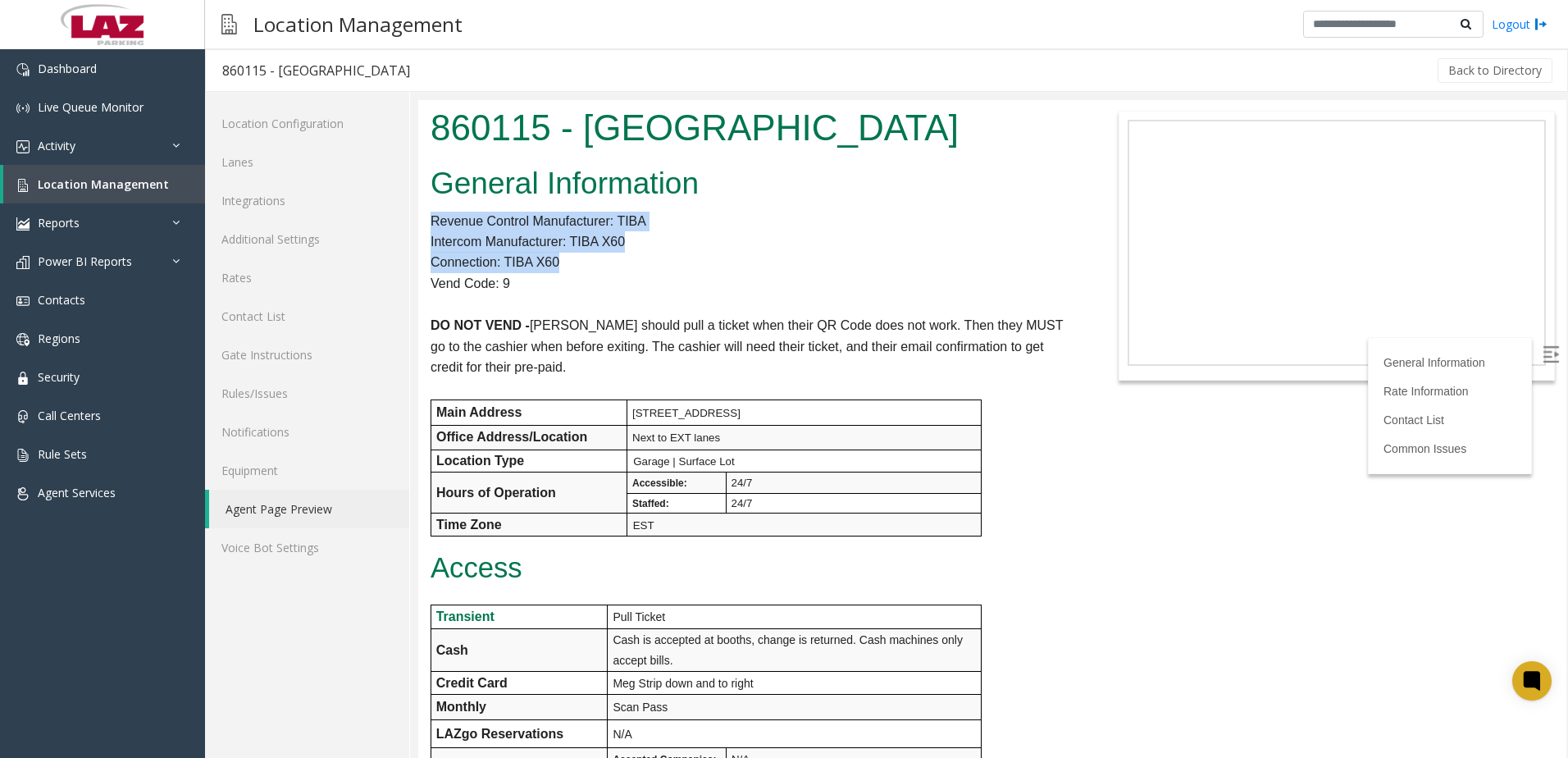
click at [562, 270] on p "Connection: TIBA X60" at bounding box center [754, 263] width 645 height 21
drag, startPoint x: 517, startPoint y: 278, endPoint x: 427, endPoint y: 219, distance: 107.6
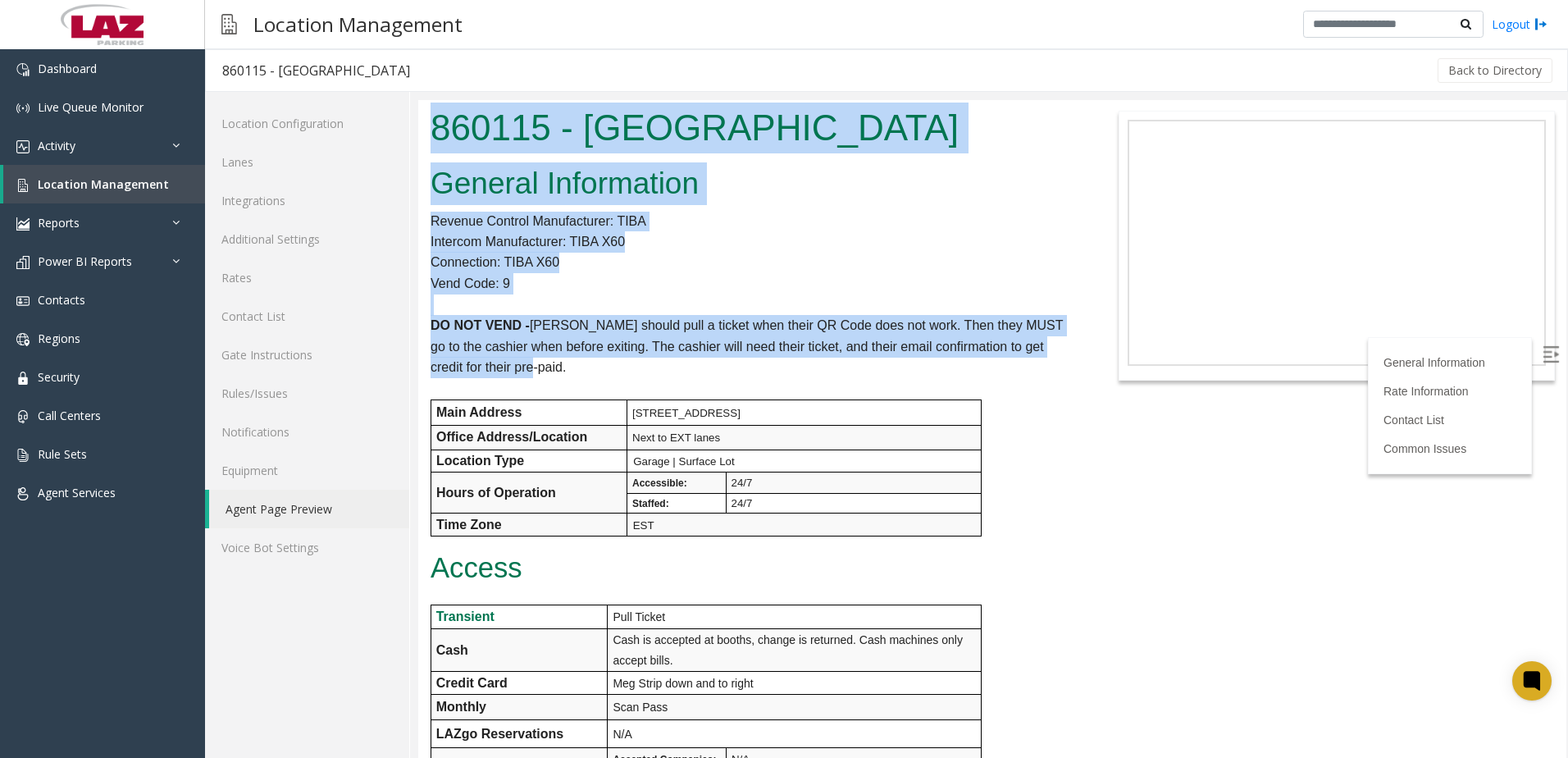
drag, startPoint x: 520, startPoint y: 360, endPoint x: 430, endPoint y: 132, distance: 245.1
click at [430, 132] on body "860115 - Columbia Metropolitan Airport General Information Revenue Control Manu…" at bounding box center [992, 429] width 1148 height 658
click at [694, 305] on p at bounding box center [754, 305] width 645 height 21
drag, startPoint x: 526, startPoint y: 371, endPoint x: 424, endPoint y: 135, distance: 257.1
click at [424, 135] on body "860115 - Columbia Metropolitan Airport General Information Revenue Control Manu…" at bounding box center [992, 429] width 1148 height 658
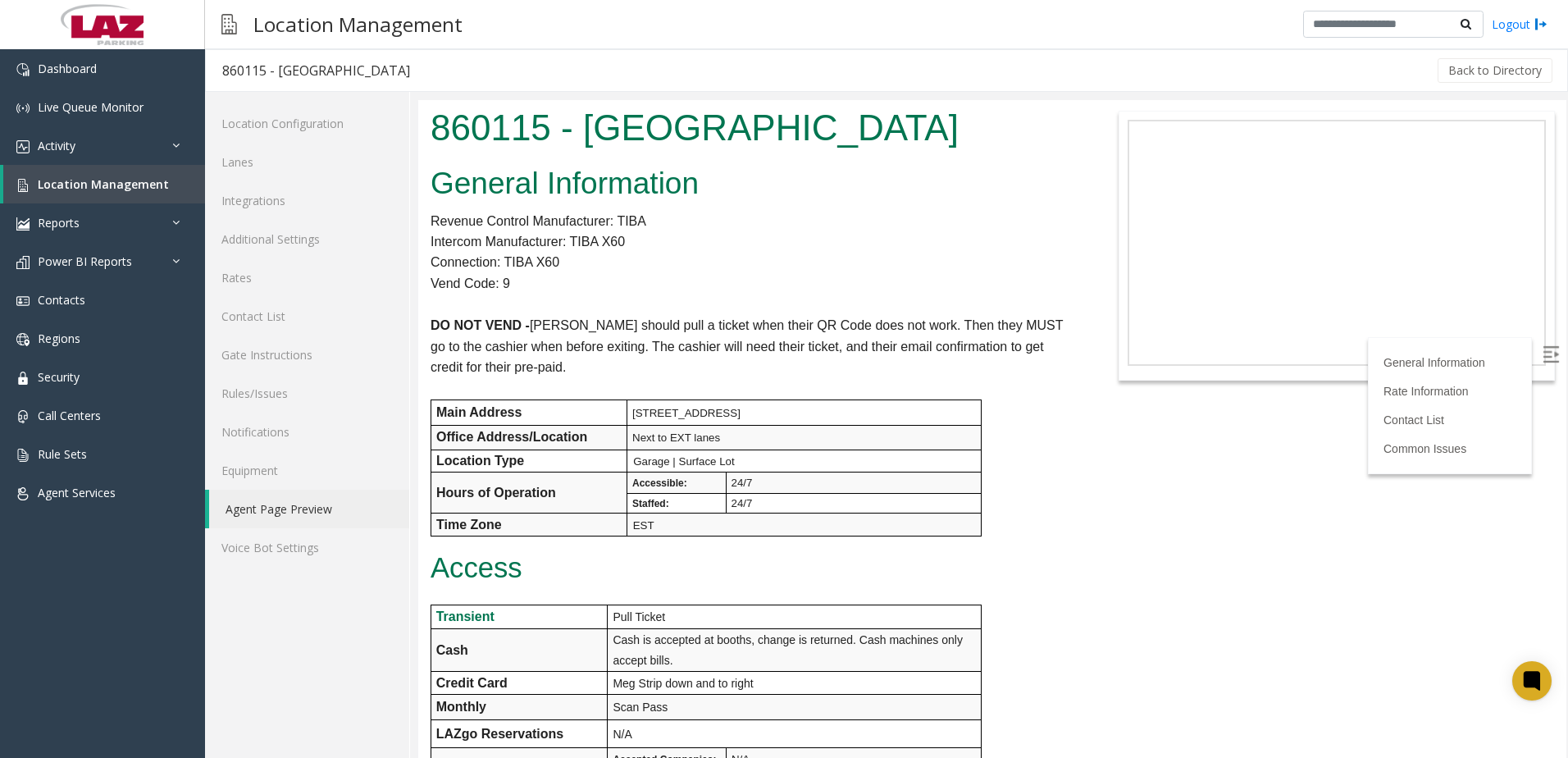
click at [788, 458] on p "Garage | Surface Lot" at bounding box center [806, 461] width 348 height 15
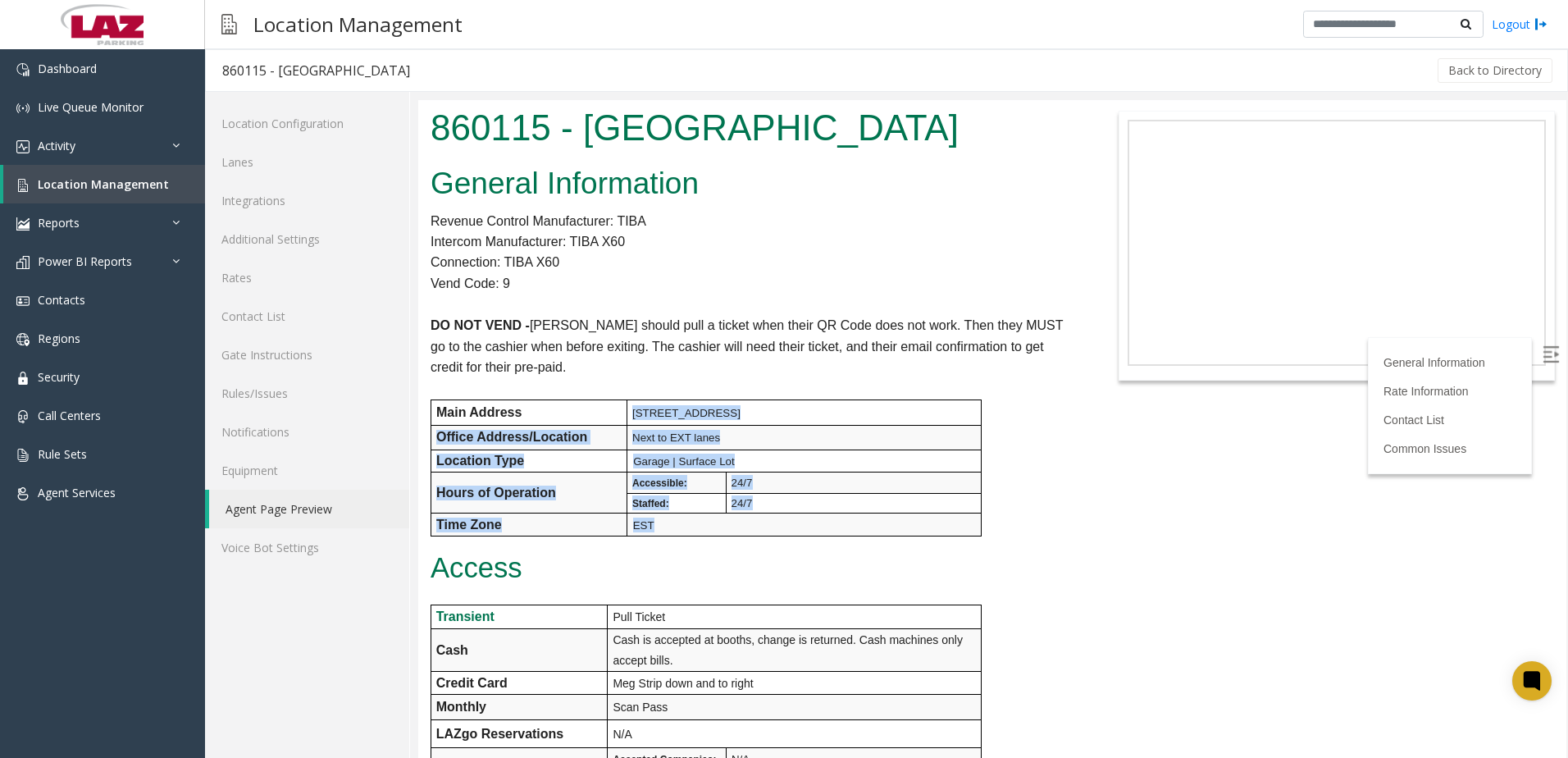
drag, startPoint x: 680, startPoint y: 523, endPoint x: 628, endPoint y: 410, distance: 124.4
click at [628, 410] on tbody "Main Address 3301 Airport Blvd, Columbia, SC Office Address/Location Next to EX…" at bounding box center [707, 467] width 550 height 136
drag, startPoint x: 628, startPoint y: 410, endPoint x: 803, endPoint y: 455, distance: 180.7
click at [803, 455] on p "Garage | Surface Lot" at bounding box center [806, 461] width 348 height 15
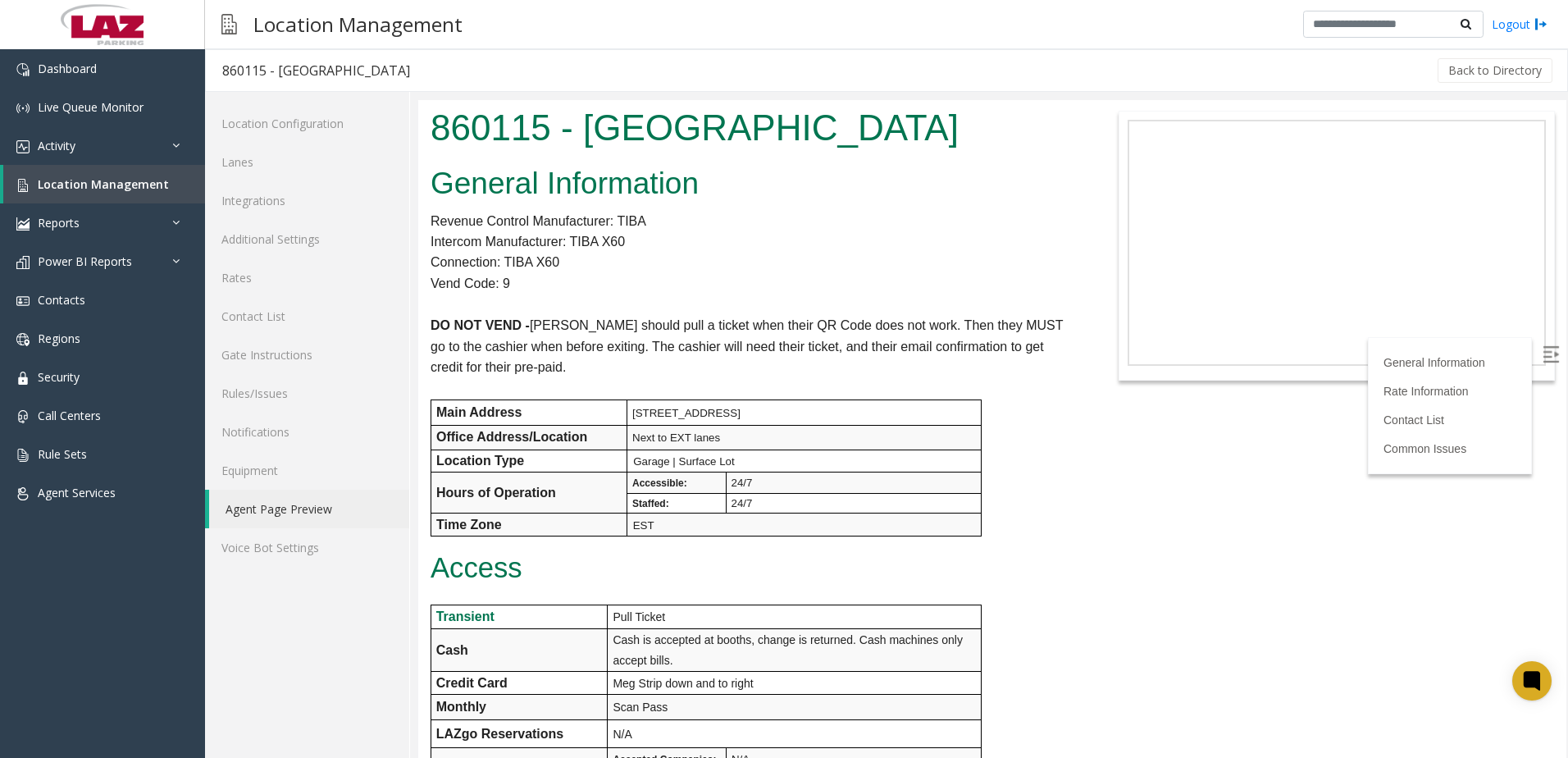
click at [680, 566] on p "Access" at bounding box center [754, 568] width 645 height 31
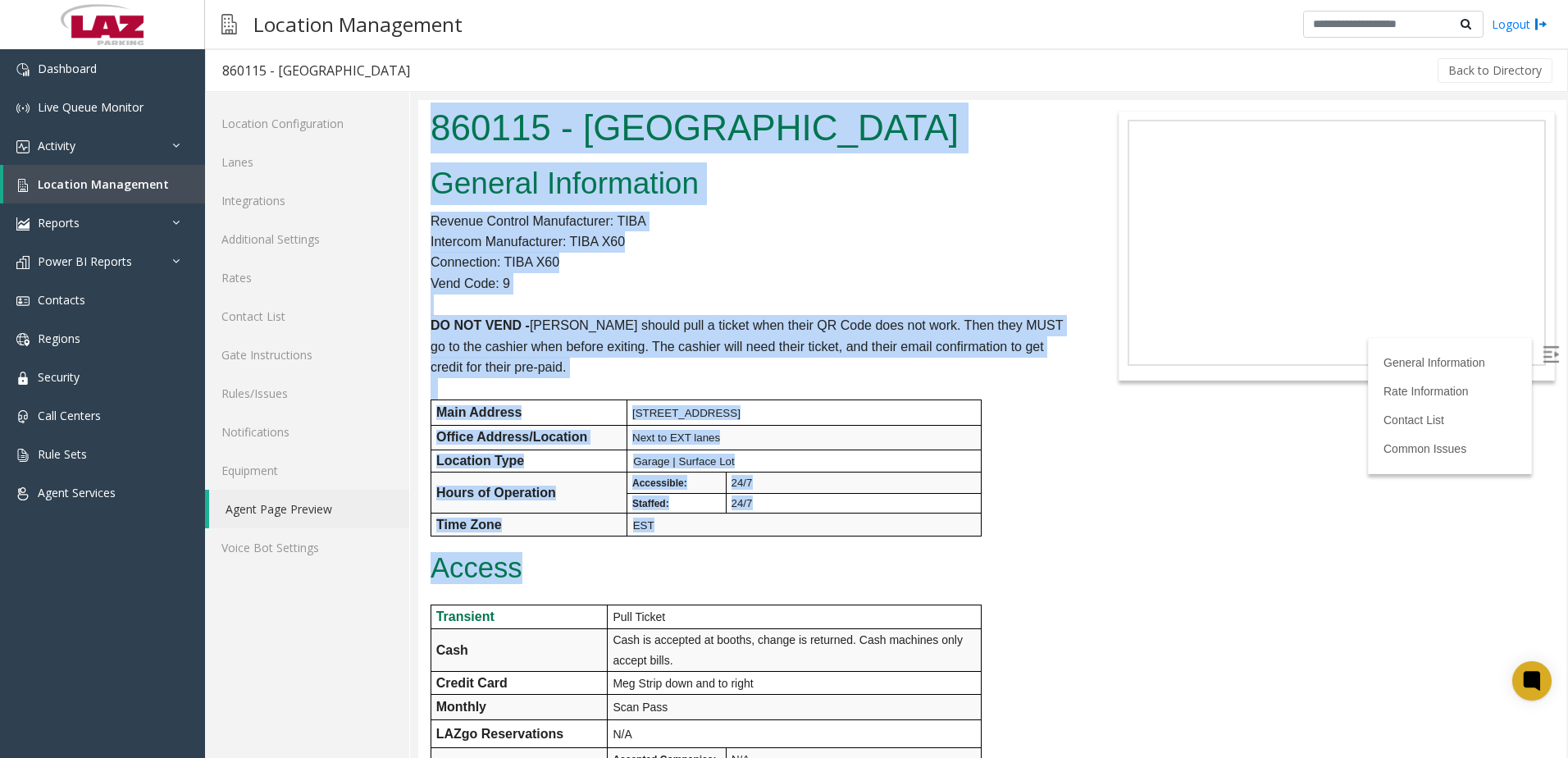
drag, startPoint x: 432, startPoint y: 136, endPoint x: 710, endPoint y: 543, distance: 492.9
click at [710, 543] on body "860115 - Columbia Metropolitan Airport General Information Revenue Control Manu…" at bounding box center [992, 429] width 1148 height 658
drag, startPoint x: 710, startPoint y: 543, endPoint x: 590, endPoint y: 545, distance: 120.0
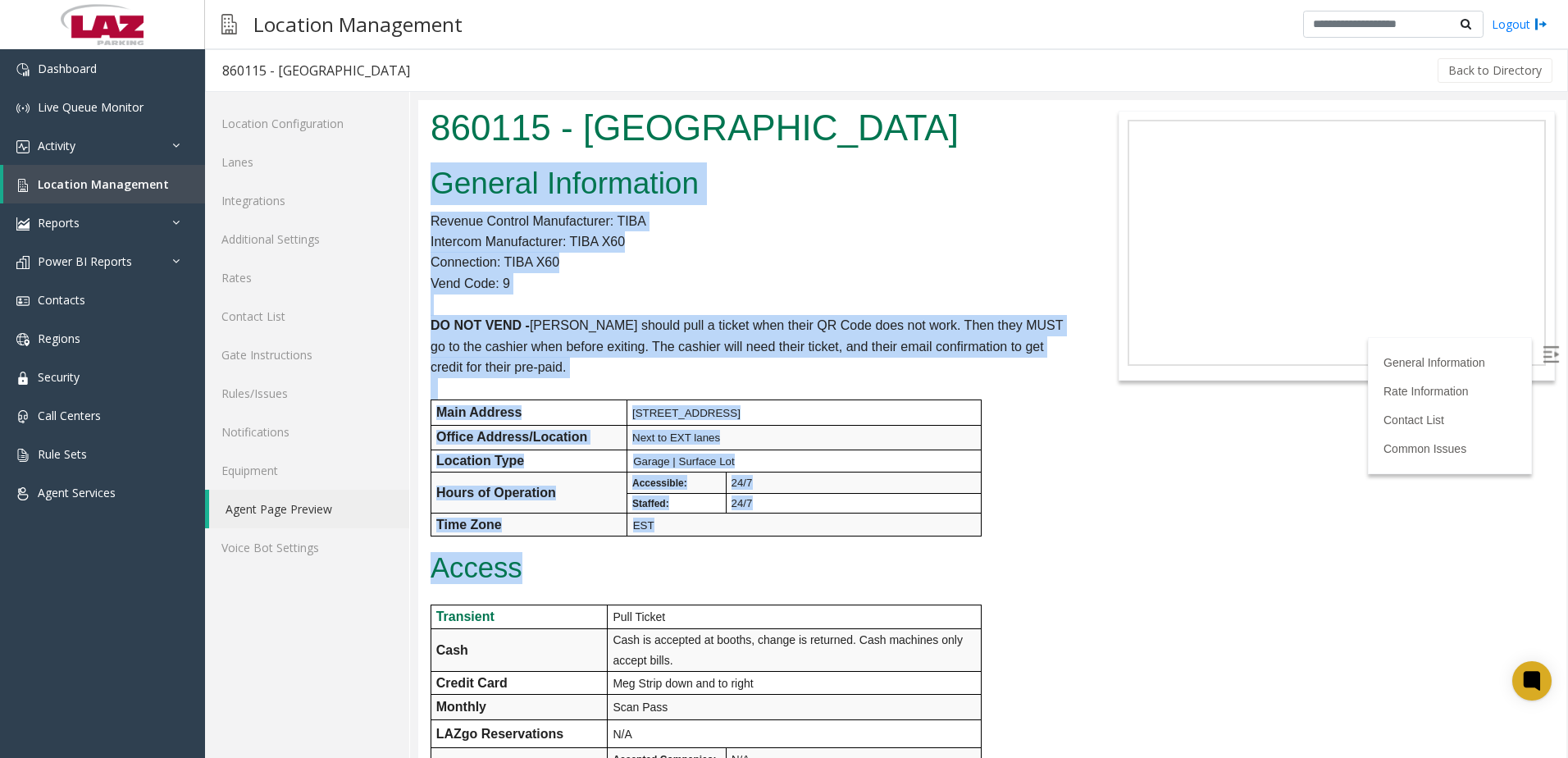
drag, startPoint x: 527, startPoint y: 577, endPoint x: 420, endPoint y: 180, distance: 411.2
click at [711, 263] on p "Connection: TIBA X60" at bounding box center [754, 263] width 645 height 21
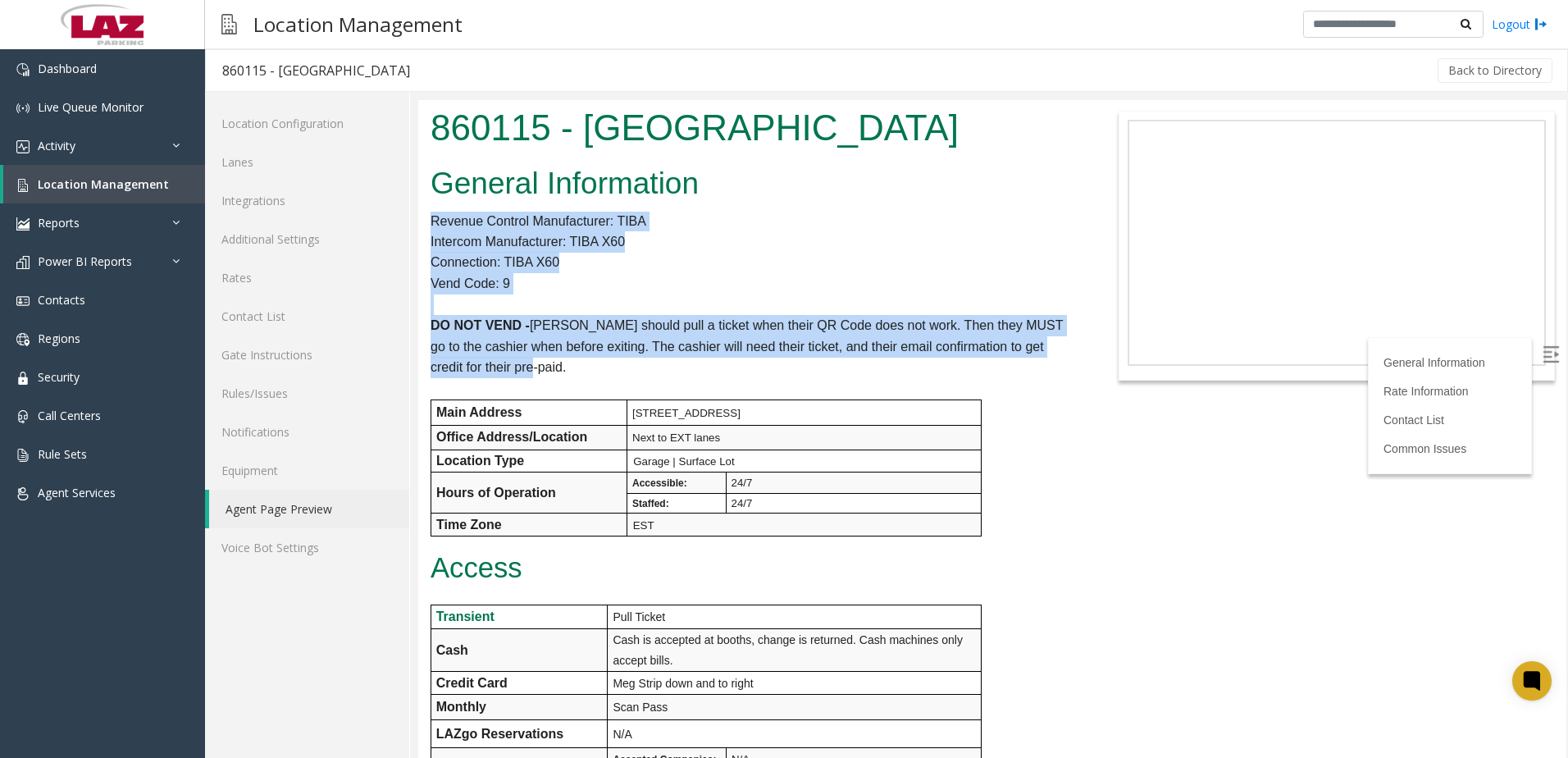
drag, startPoint x: 433, startPoint y: 219, endPoint x: 557, endPoint y: 363, distance: 190.0
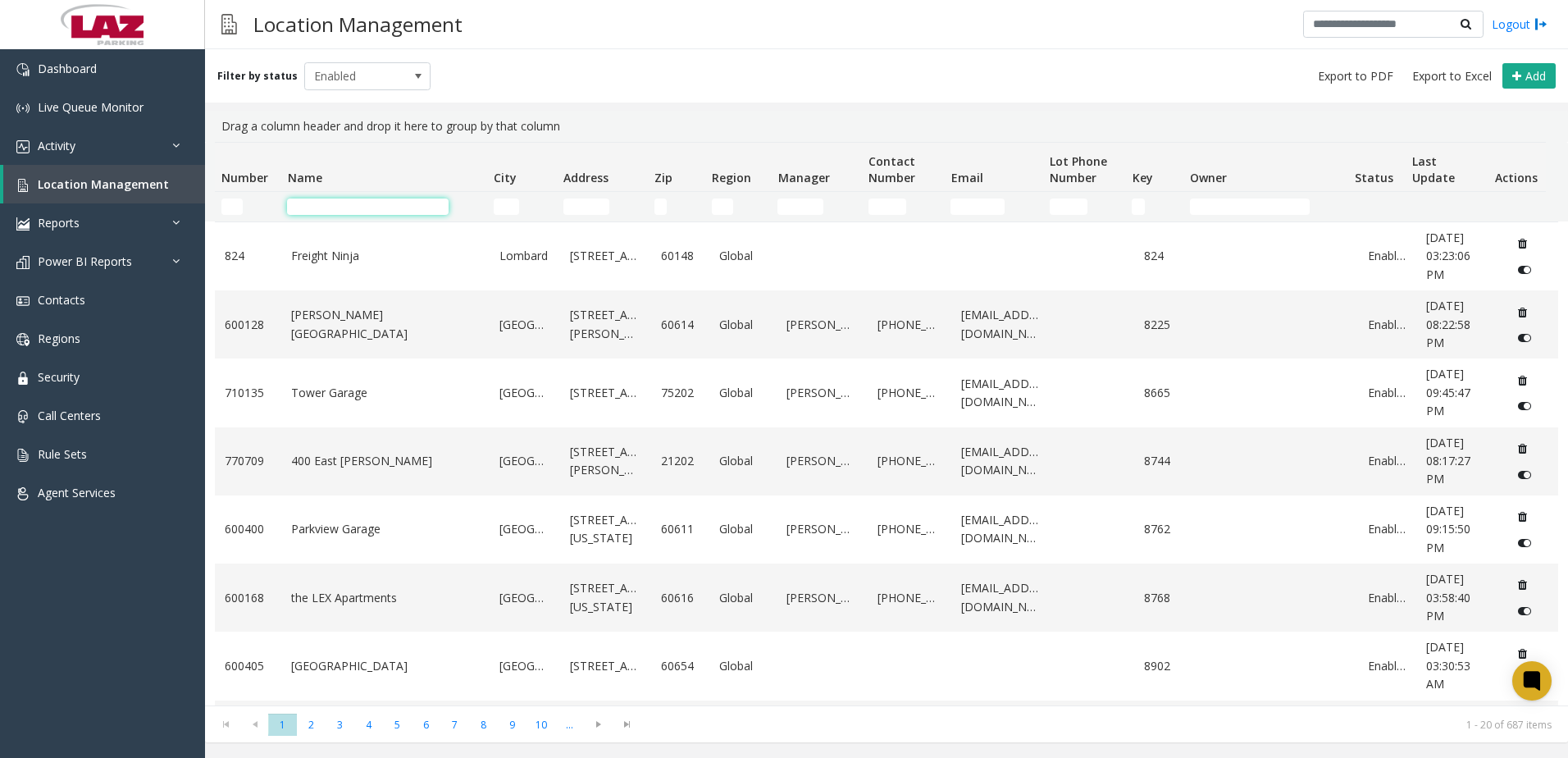
click at [335, 207] on input "Name Filter" at bounding box center [368, 206] width 161 height 17
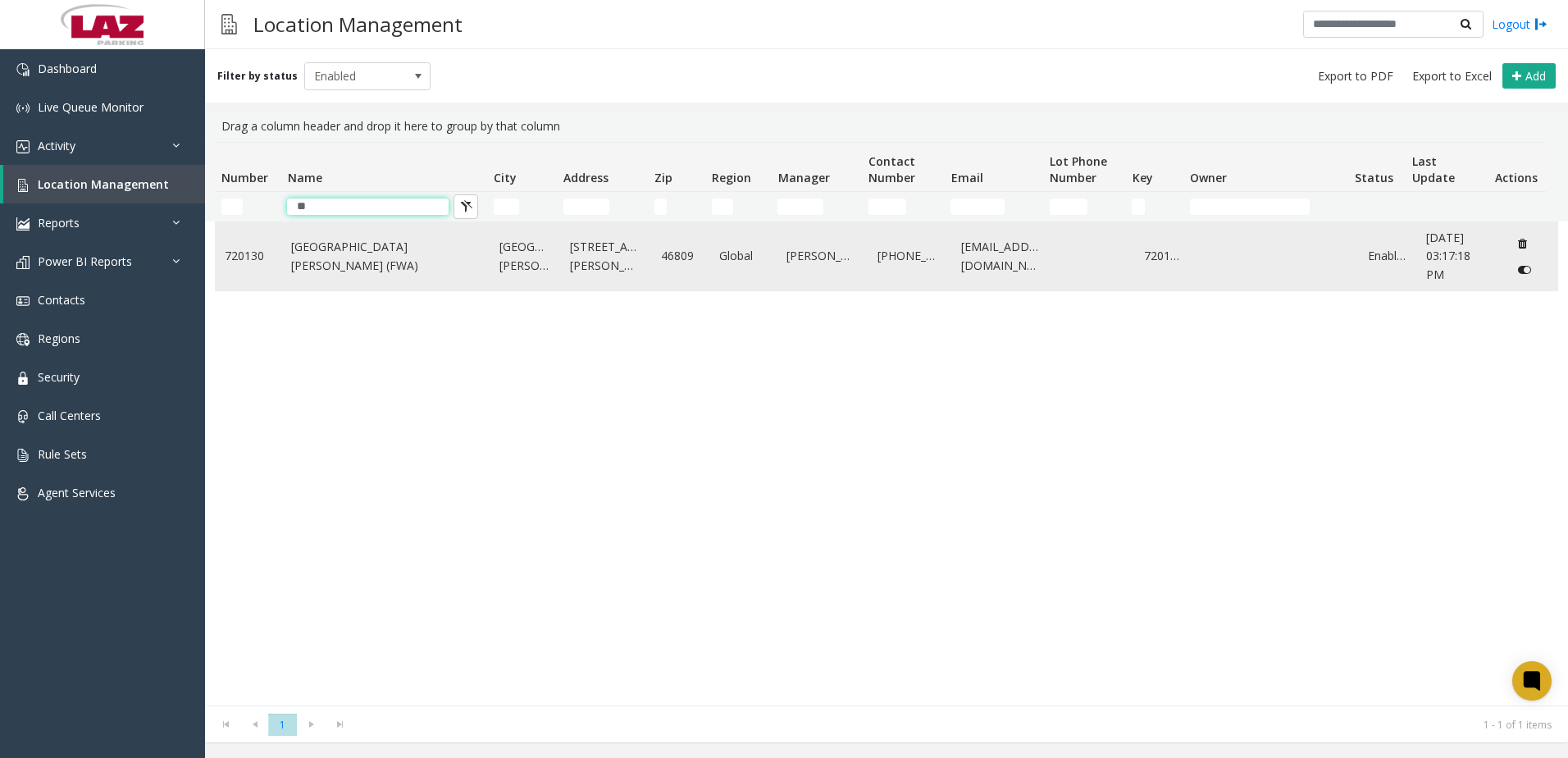
type input "**"
click at [380, 248] on link "Fort Wayne International Airport (FWA)" at bounding box center [385, 256] width 189 height 37
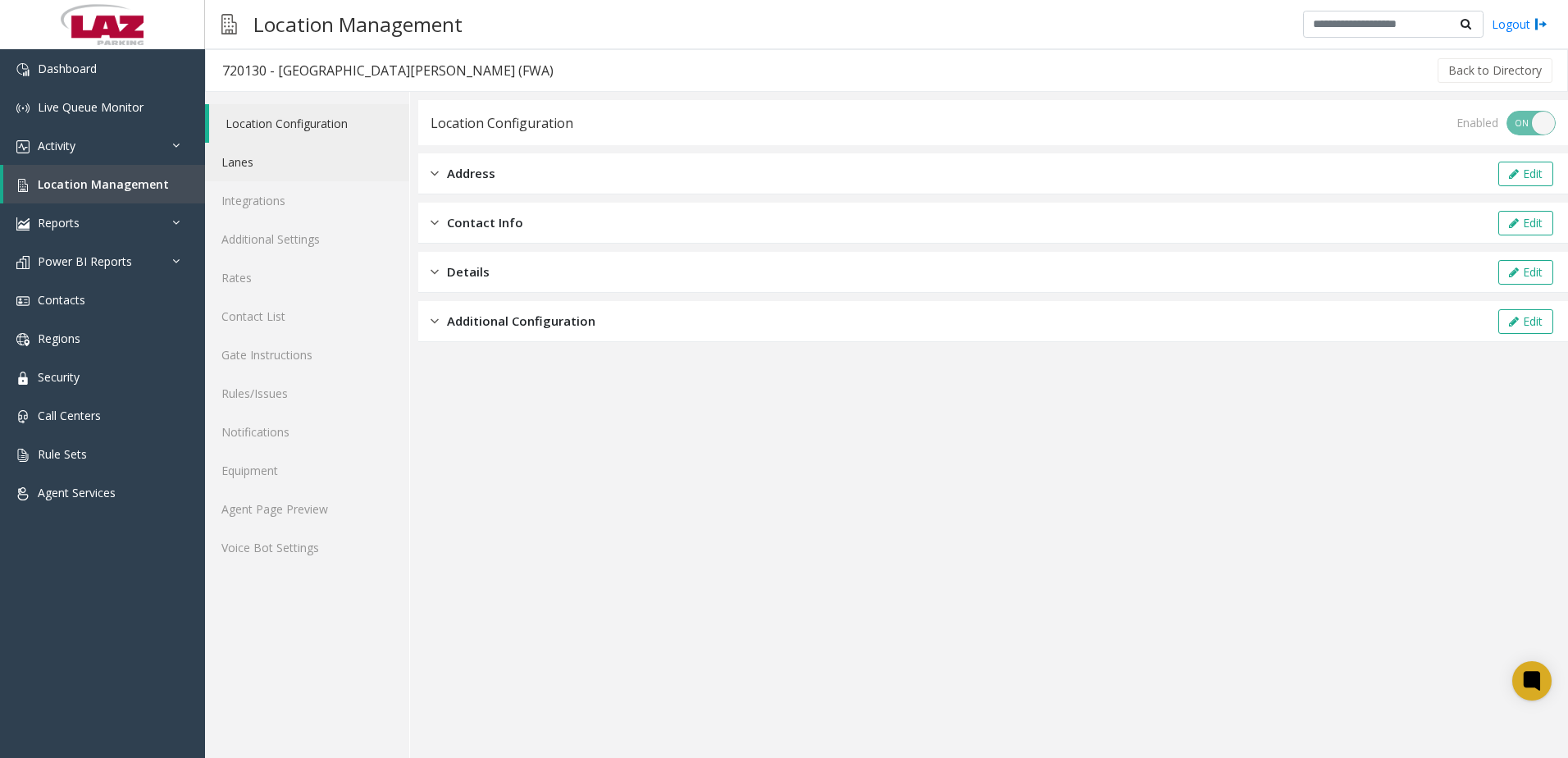
click at [273, 157] on link "Lanes" at bounding box center [308, 162] width 204 height 39
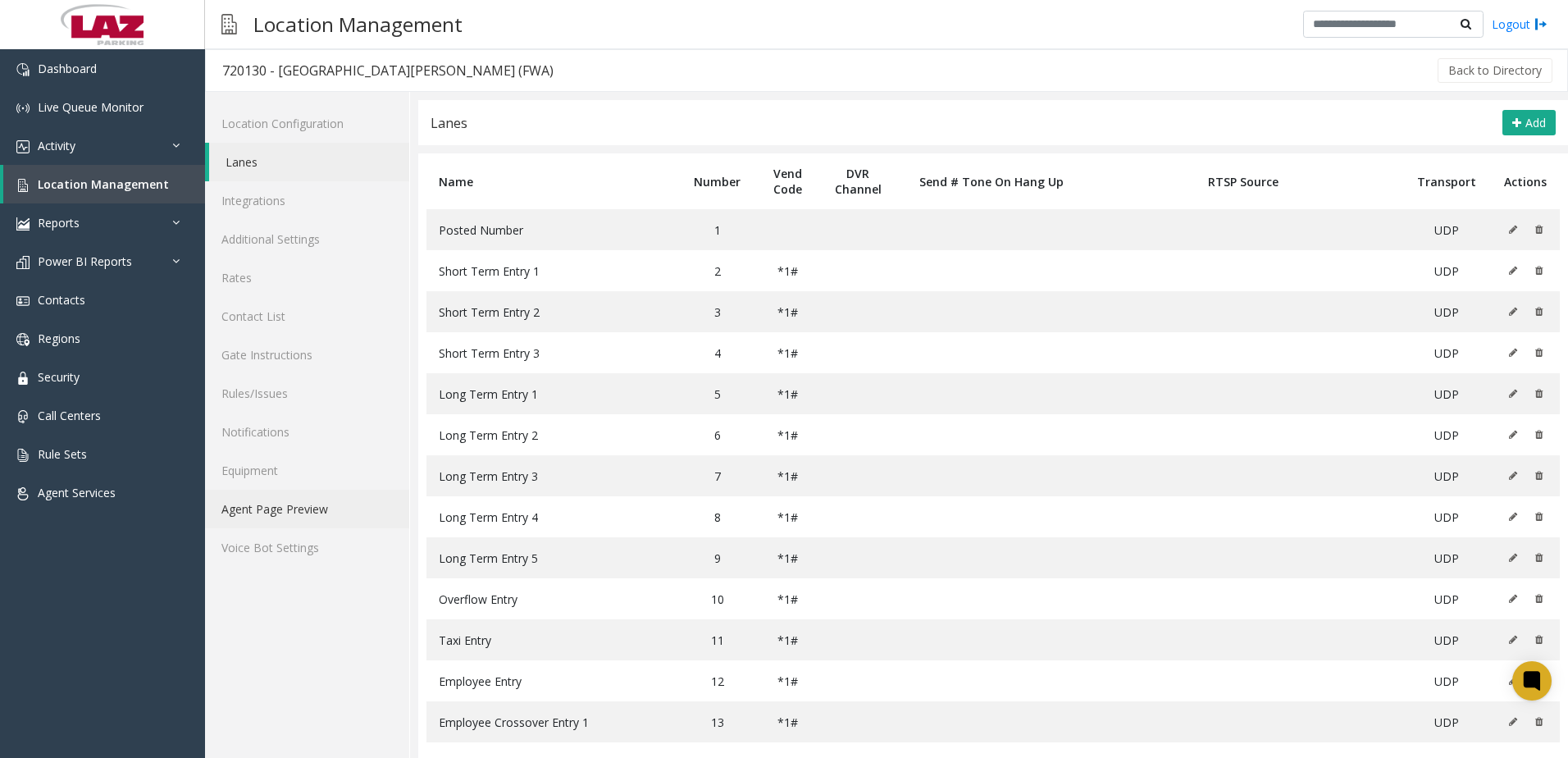
click at [279, 518] on link "Agent Page Preview" at bounding box center [308, 509] width 204 height 39
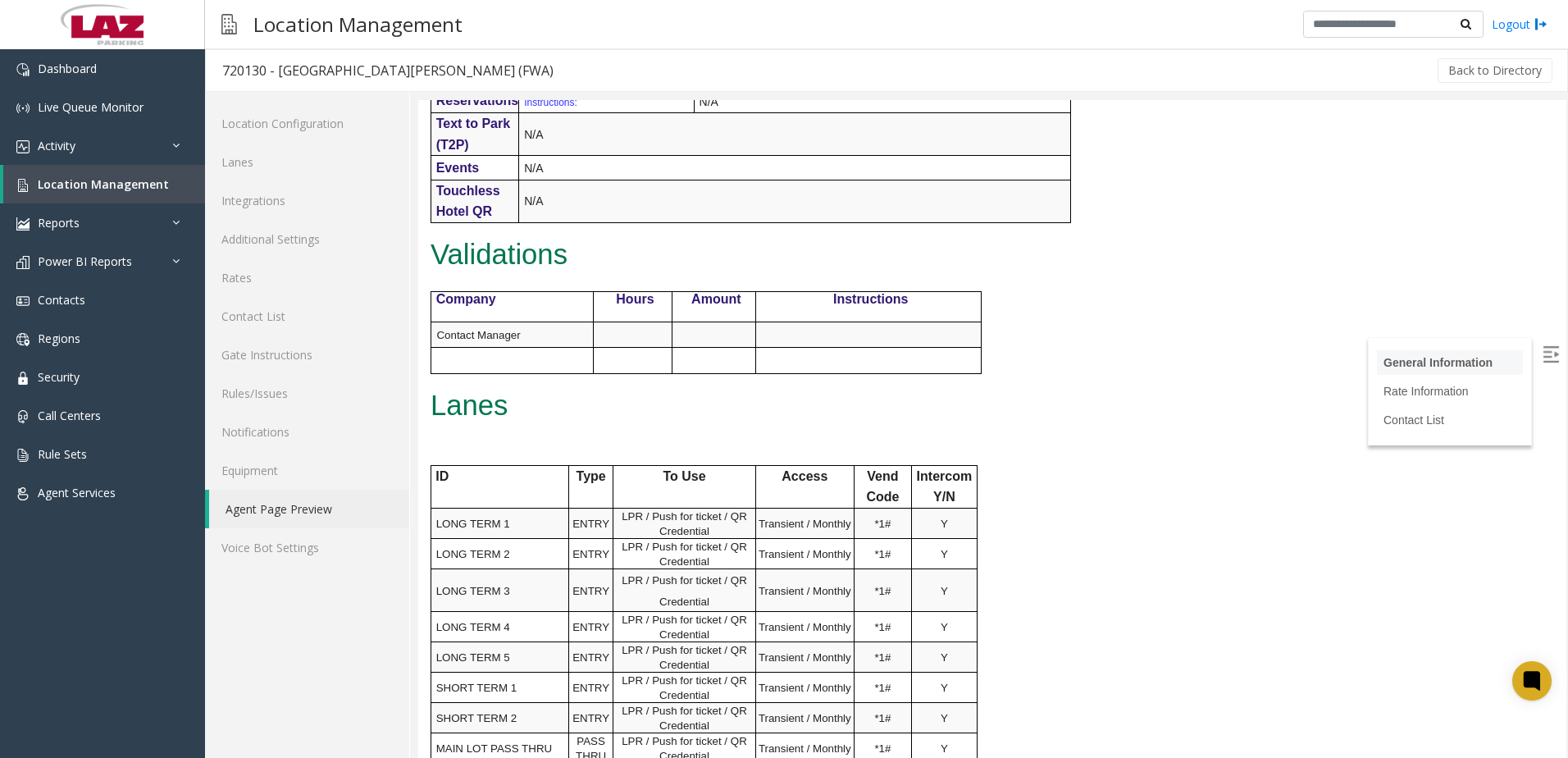
scroll to position [970, 0]
click at [1543, 353] on img at bounding box center [1551, 354] width 17 height 17
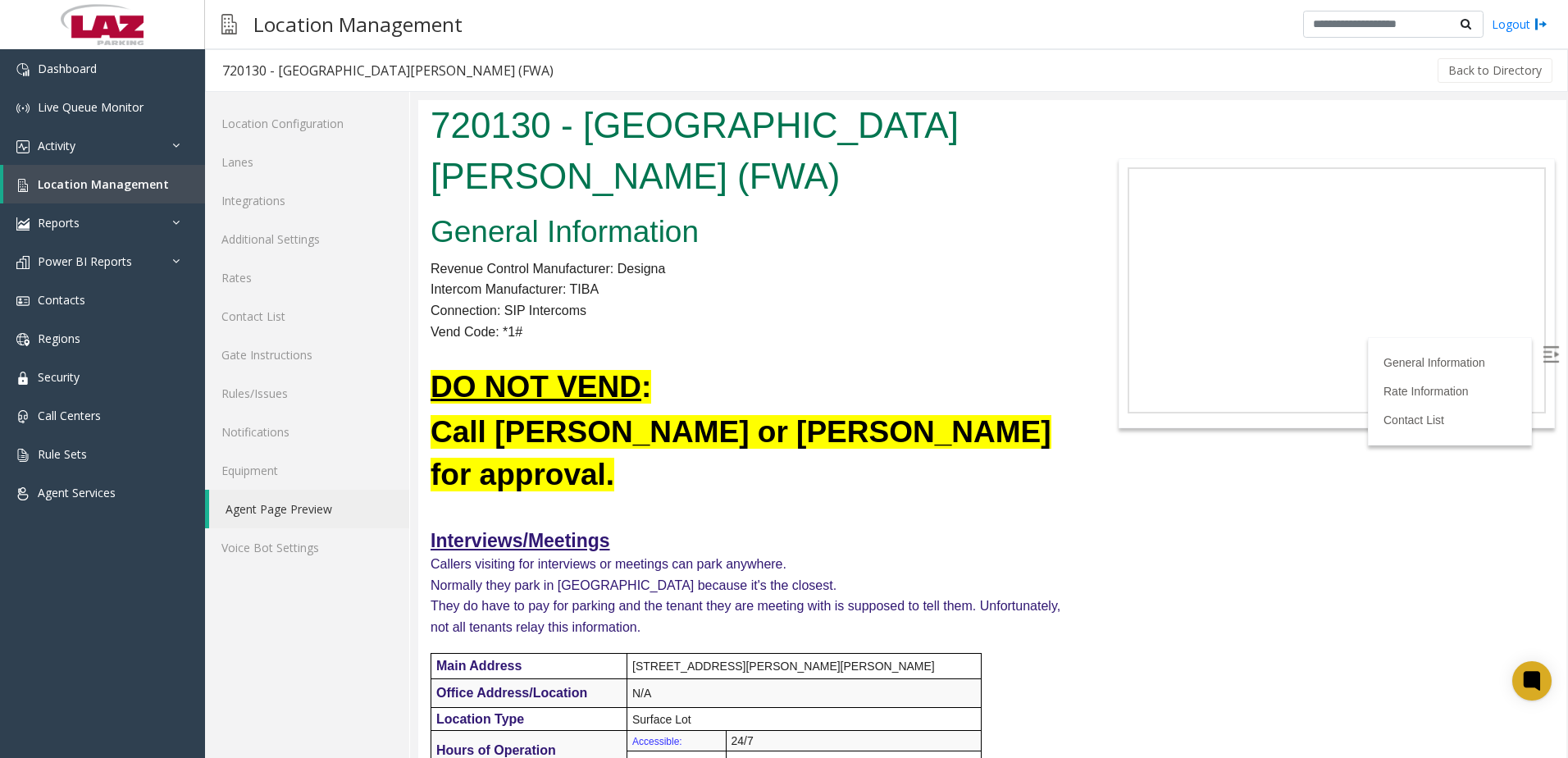
scroll to position [0, 0]
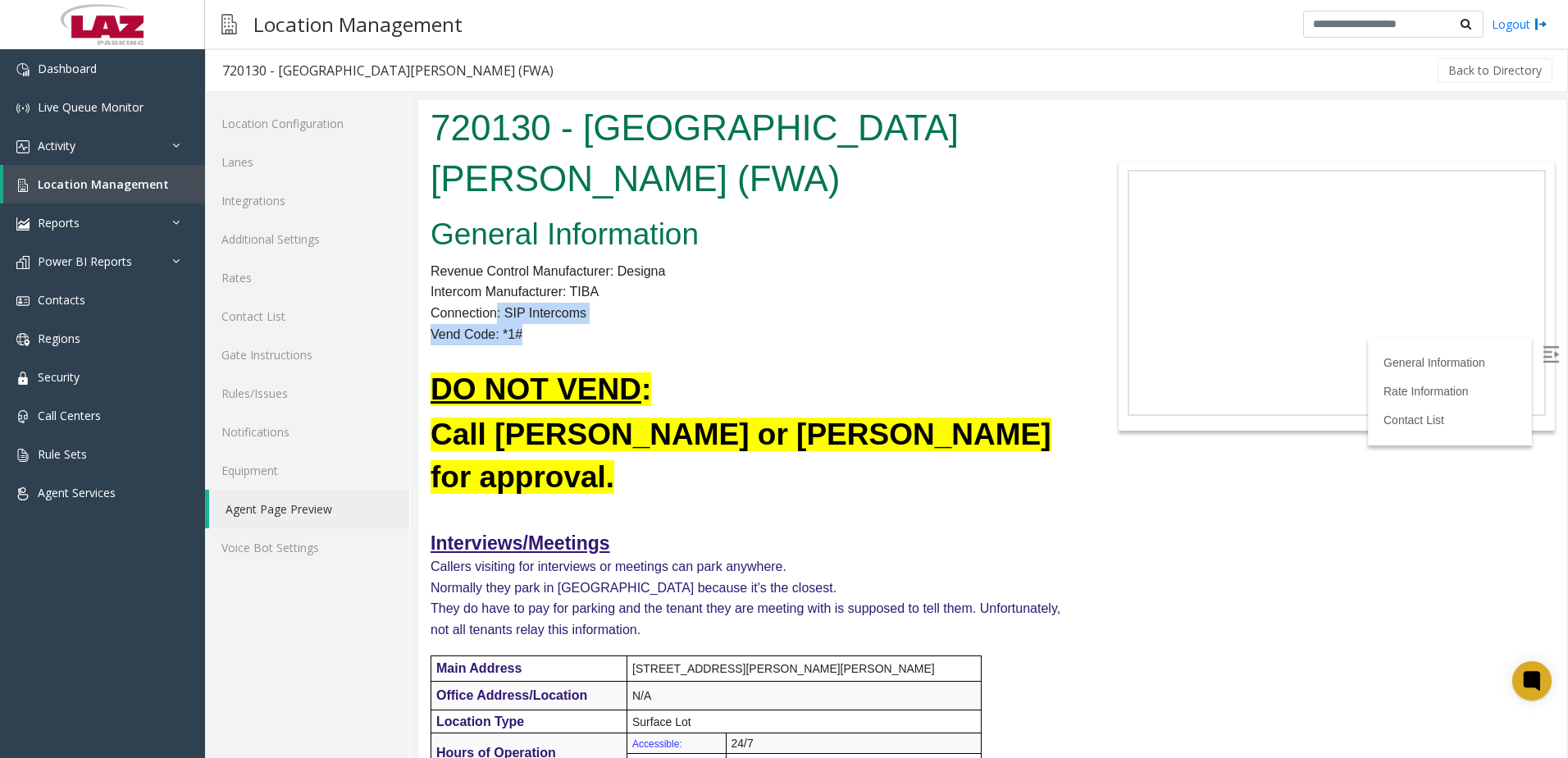
drag, startPoint x: 522, startPoint y: 331, endPoint x: 499, endPoint y: 323, distance: 24.4
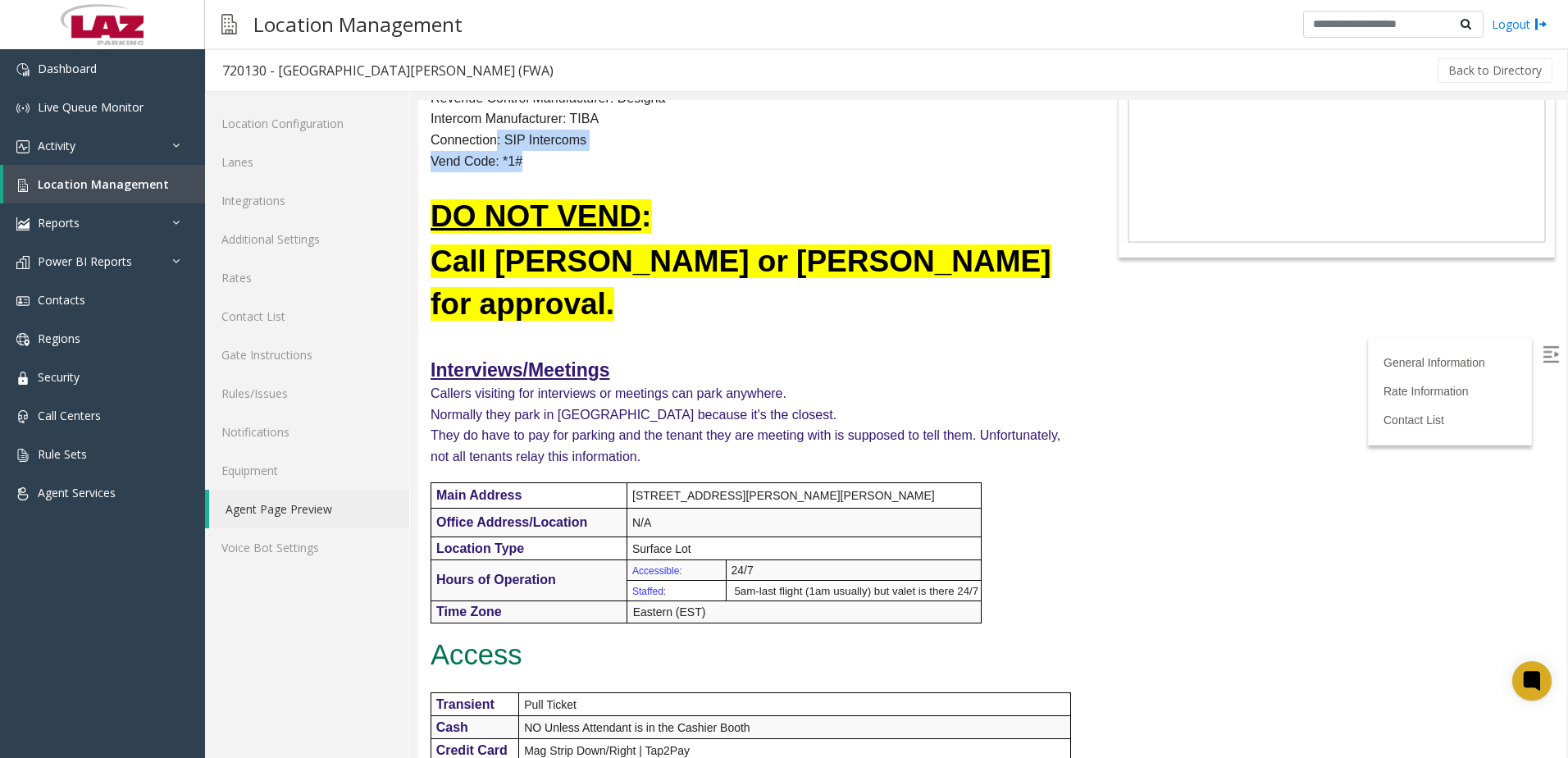
scroll to position [164, 0]
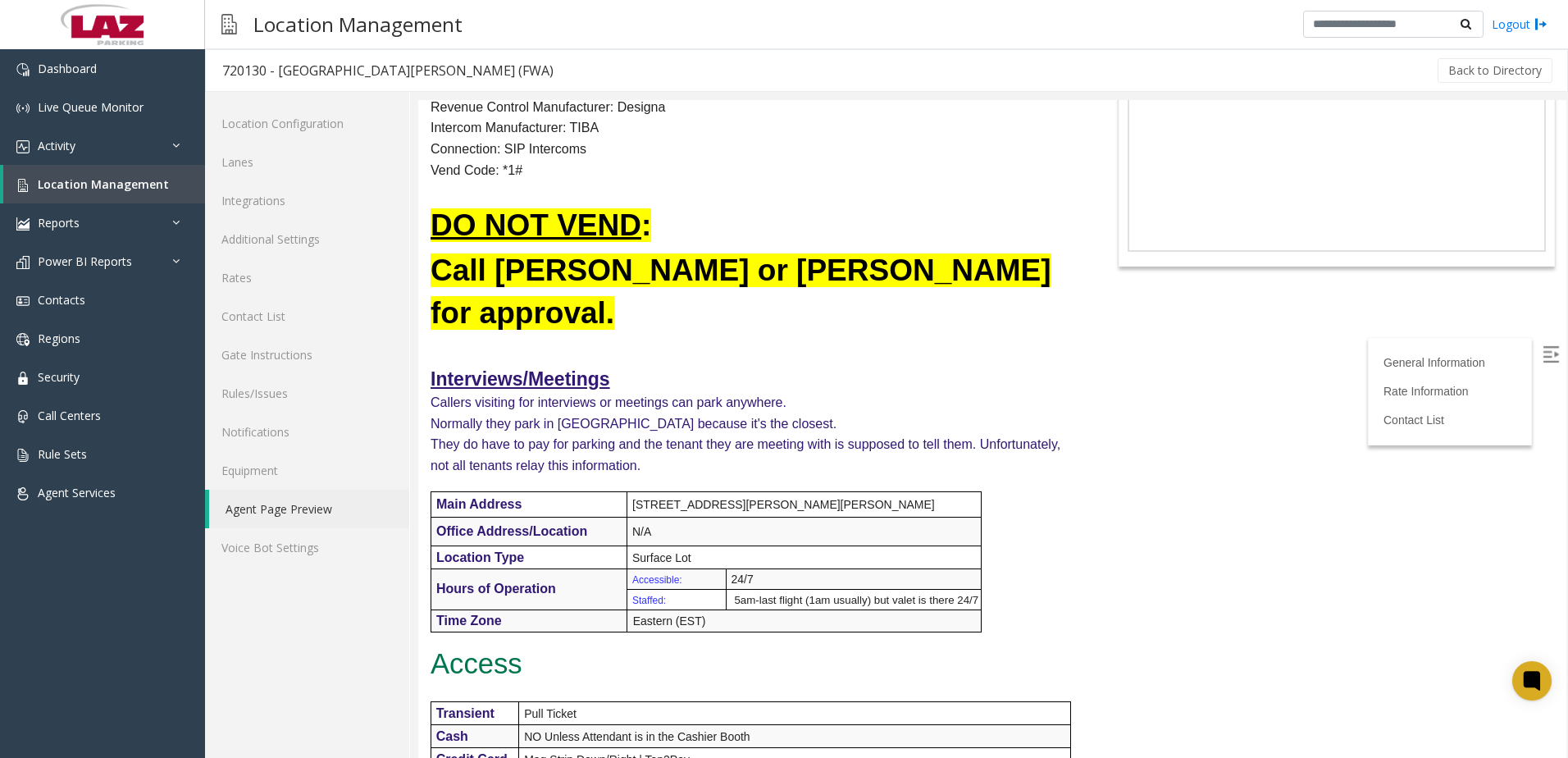
click at [621, 121] on p "Intercom Manufacturer: TIBA" at bounding box center [754, 128] width 645 height 21
